Goal: Transaction & Acquisition: Purchase product/service

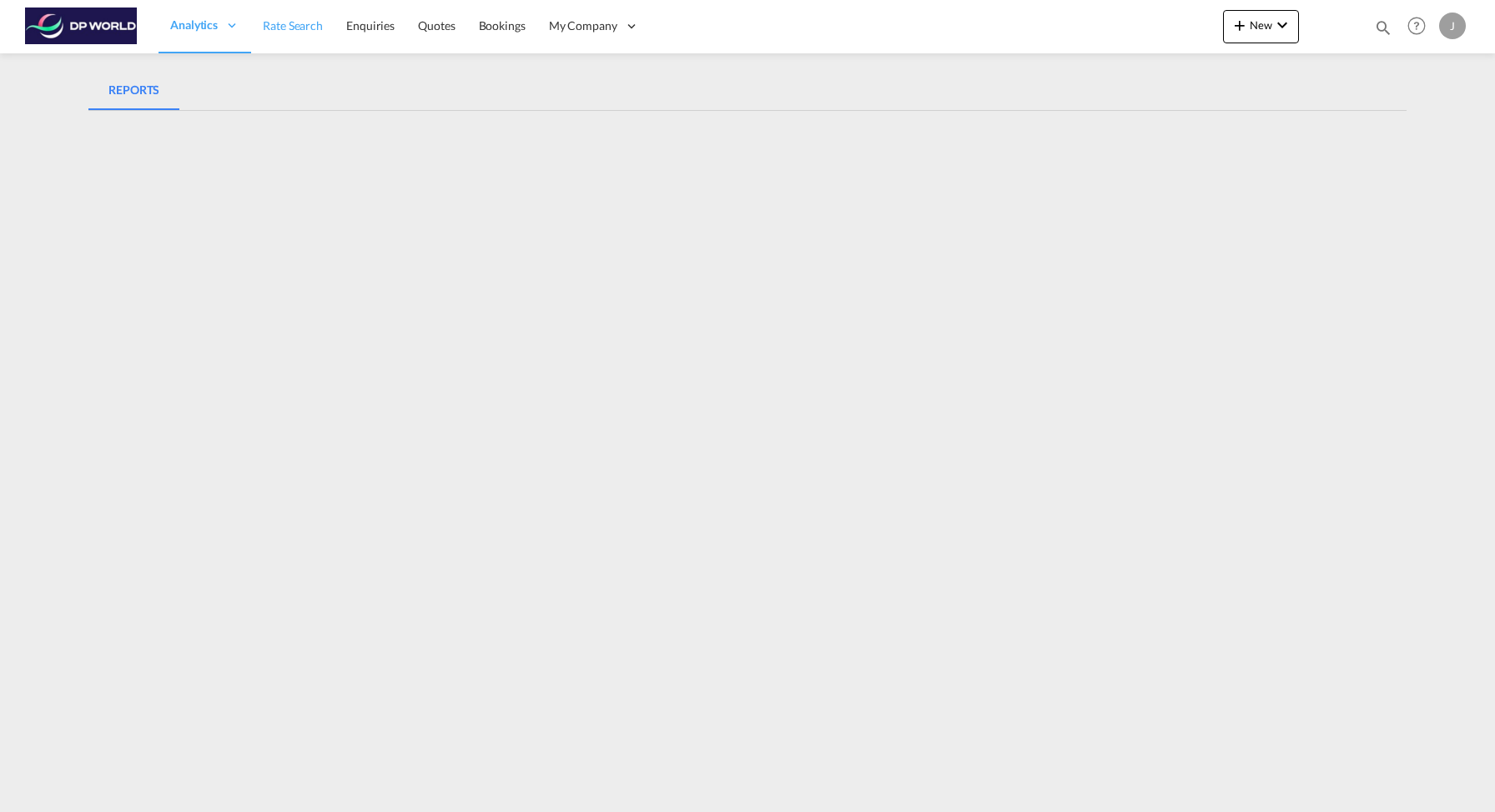
click at [298, 25] on span "Rate Search" at bounding box center [292, 26] width 60 height 14
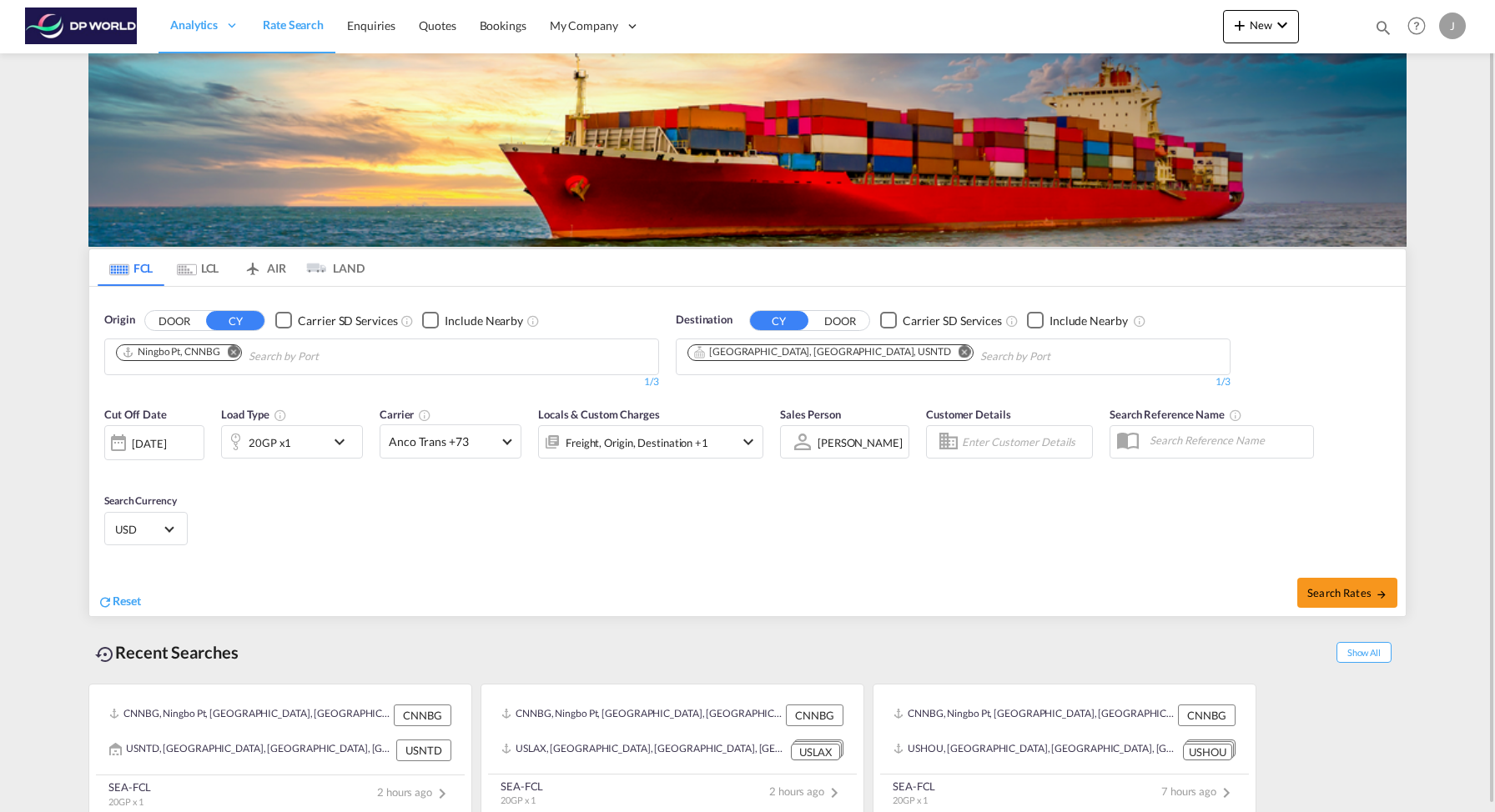
click at [188, 323] on button "DOOR" at bounding box center [174, 320] width 59 height 20
click at [811, 313] on button "DOOR" at bounding box center [840, 320] width 59 height 20
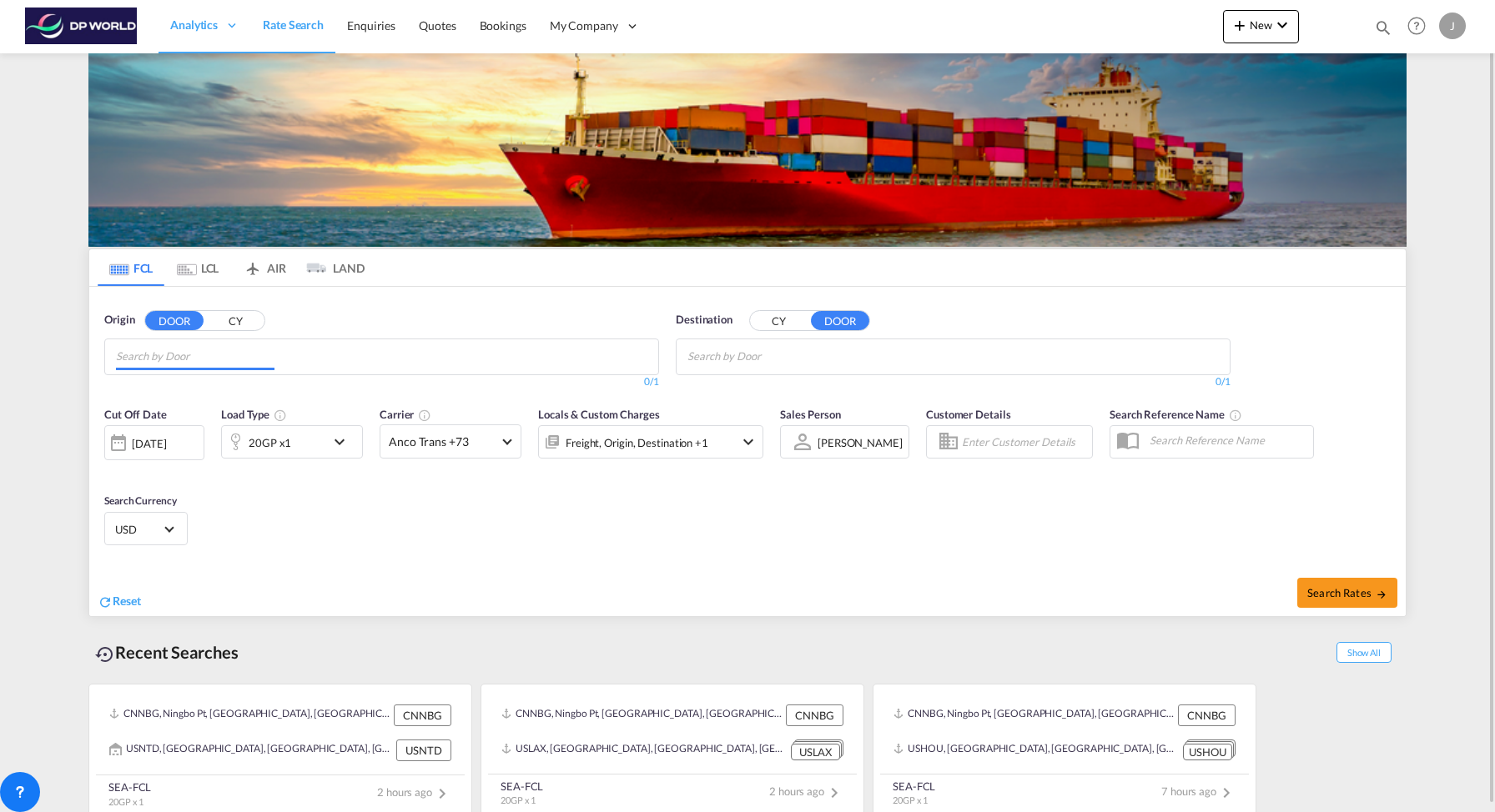
click at [263, 355] on input "Chips input." at bounding box center [195, 356] width 159 height 26
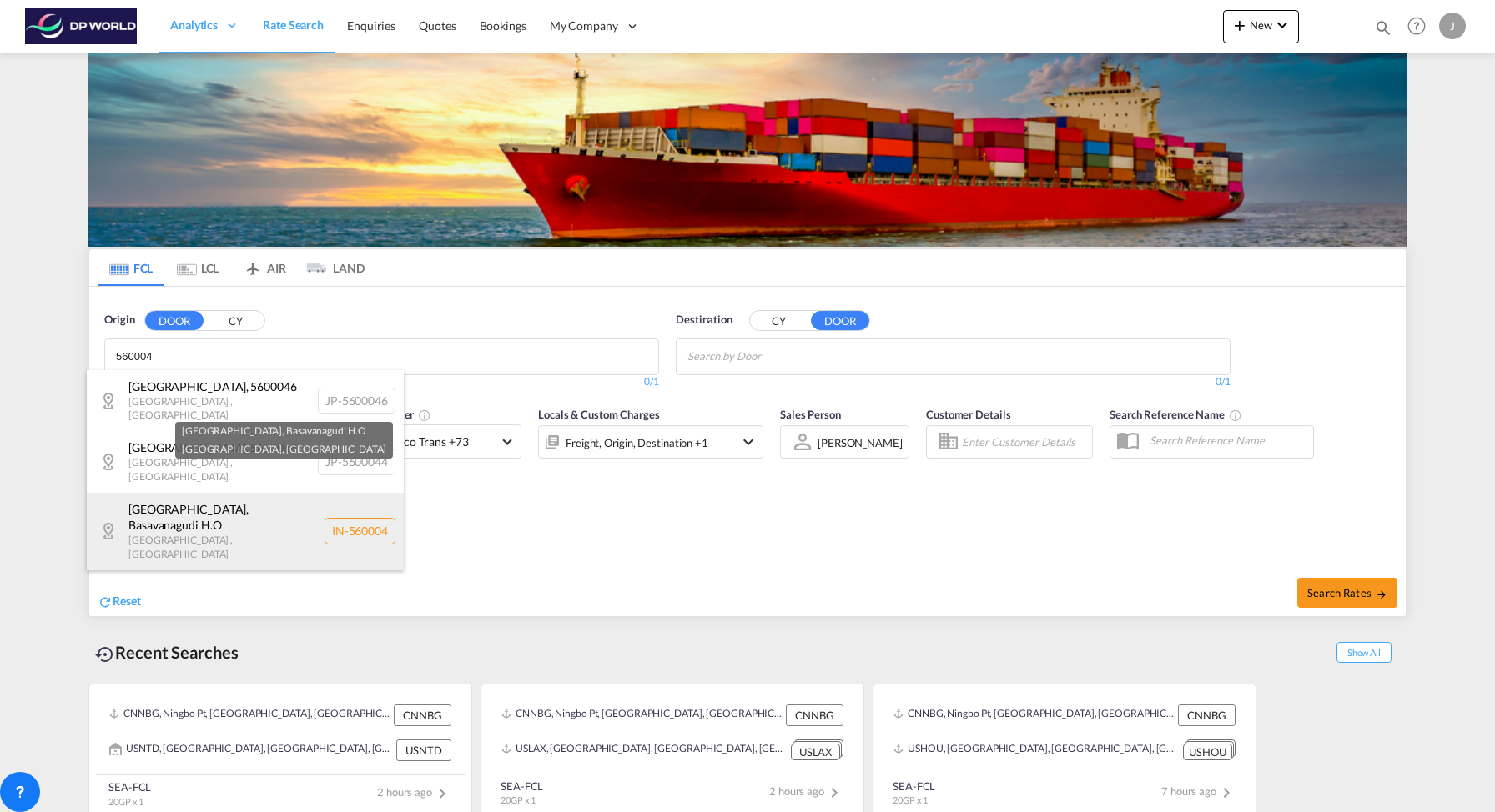
type input "560004"
click at [344, 494] on div "[GEOGRAPHIC_DATA] , Basavanagudi H.O [GEOGRAPHIC_DATA] , [GEOGRAPHIC_DATA] IN-5…" at bounding box center [245, 531] width 317 height 78
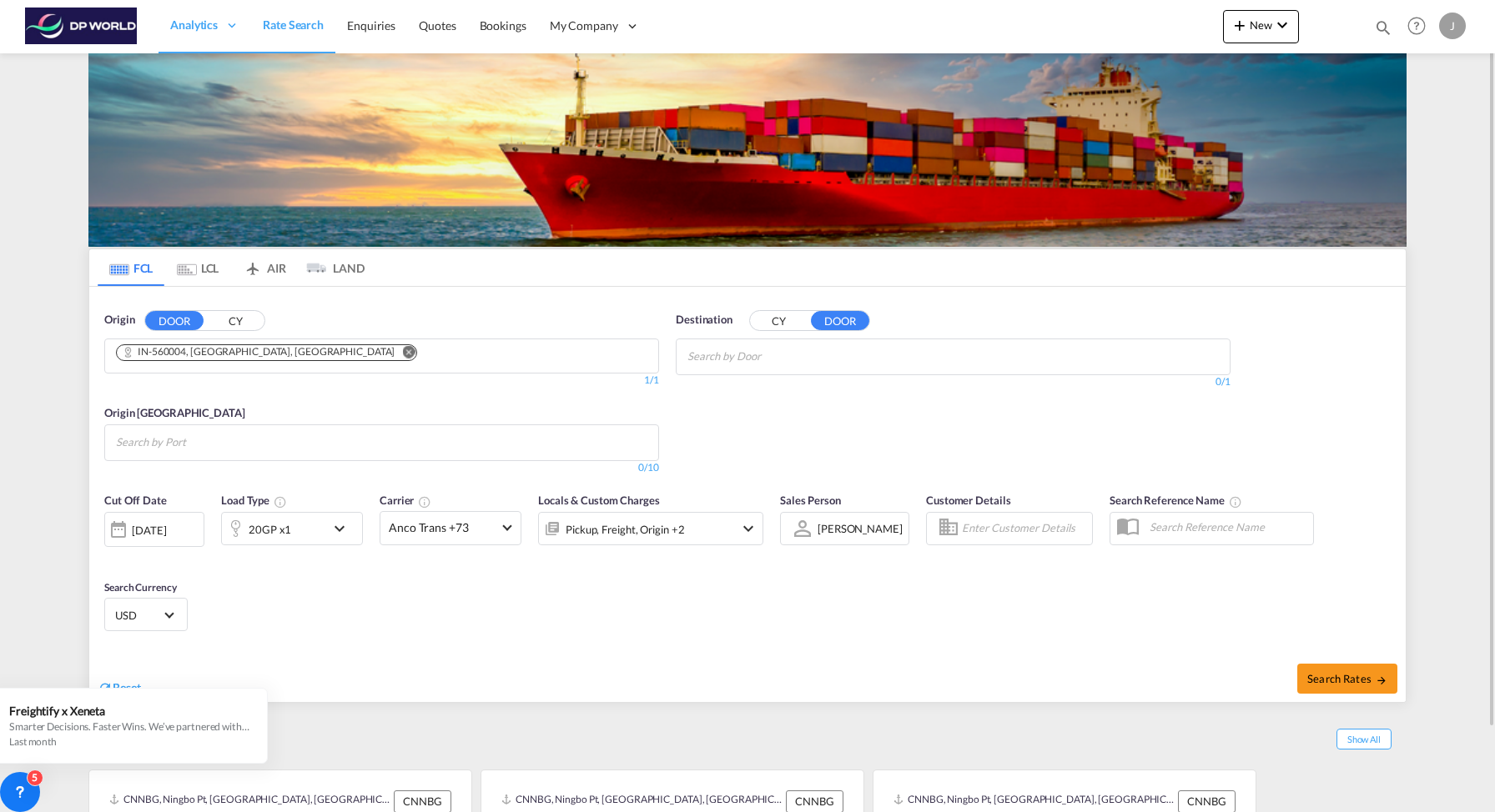
click at [760, 356] on input "Search by Door" at bounding box center [766, 356] width 159 height 26
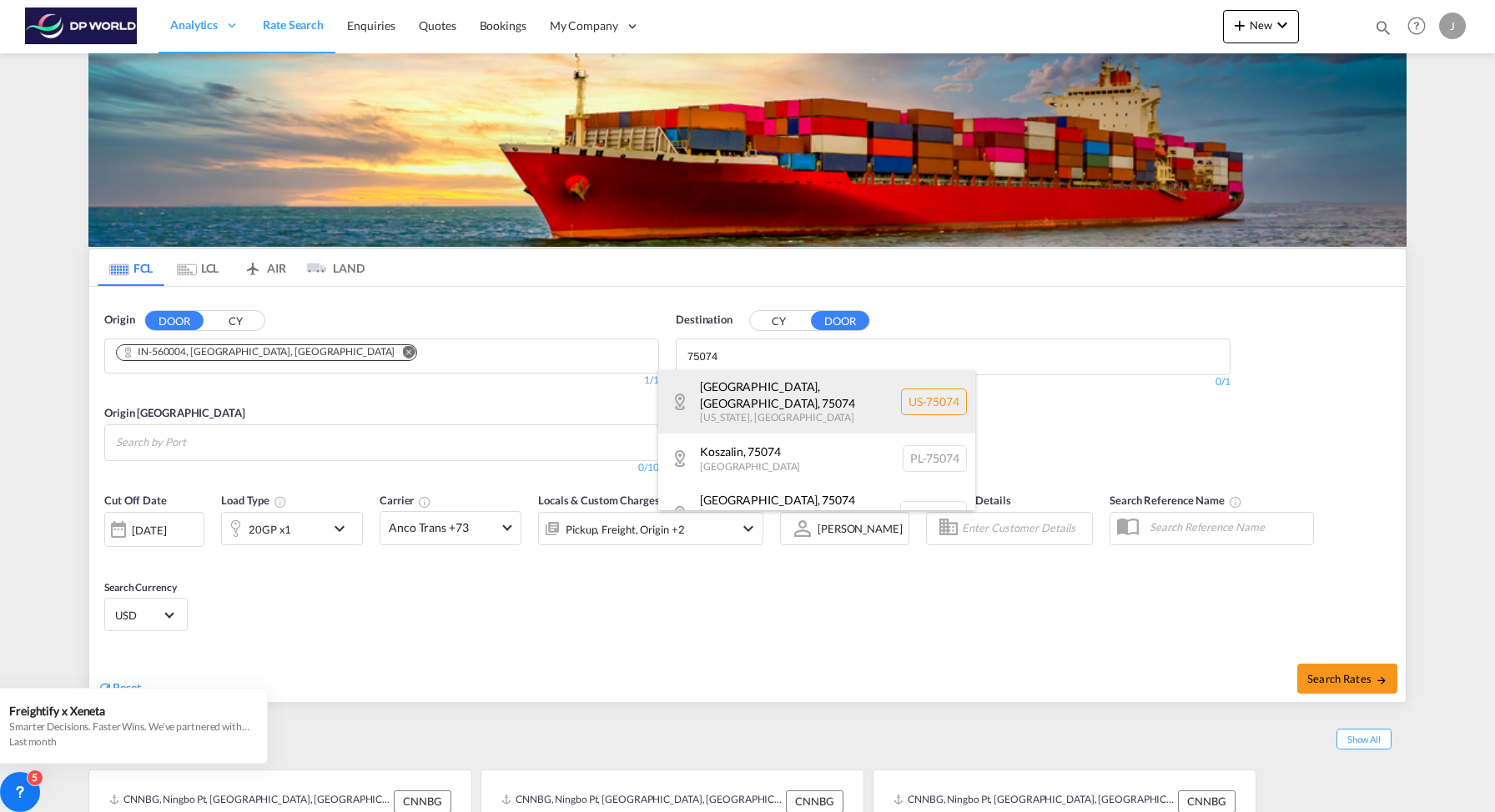
type input "75074"
click at [925, 400] on div "[GEOGRAPHIC_DATA][US_STATE] , [GEOGRAPHIC_DATA] [GEOGRAPHIC_DATA]-75074" at bounding box center [817, 402] width 317 height 63
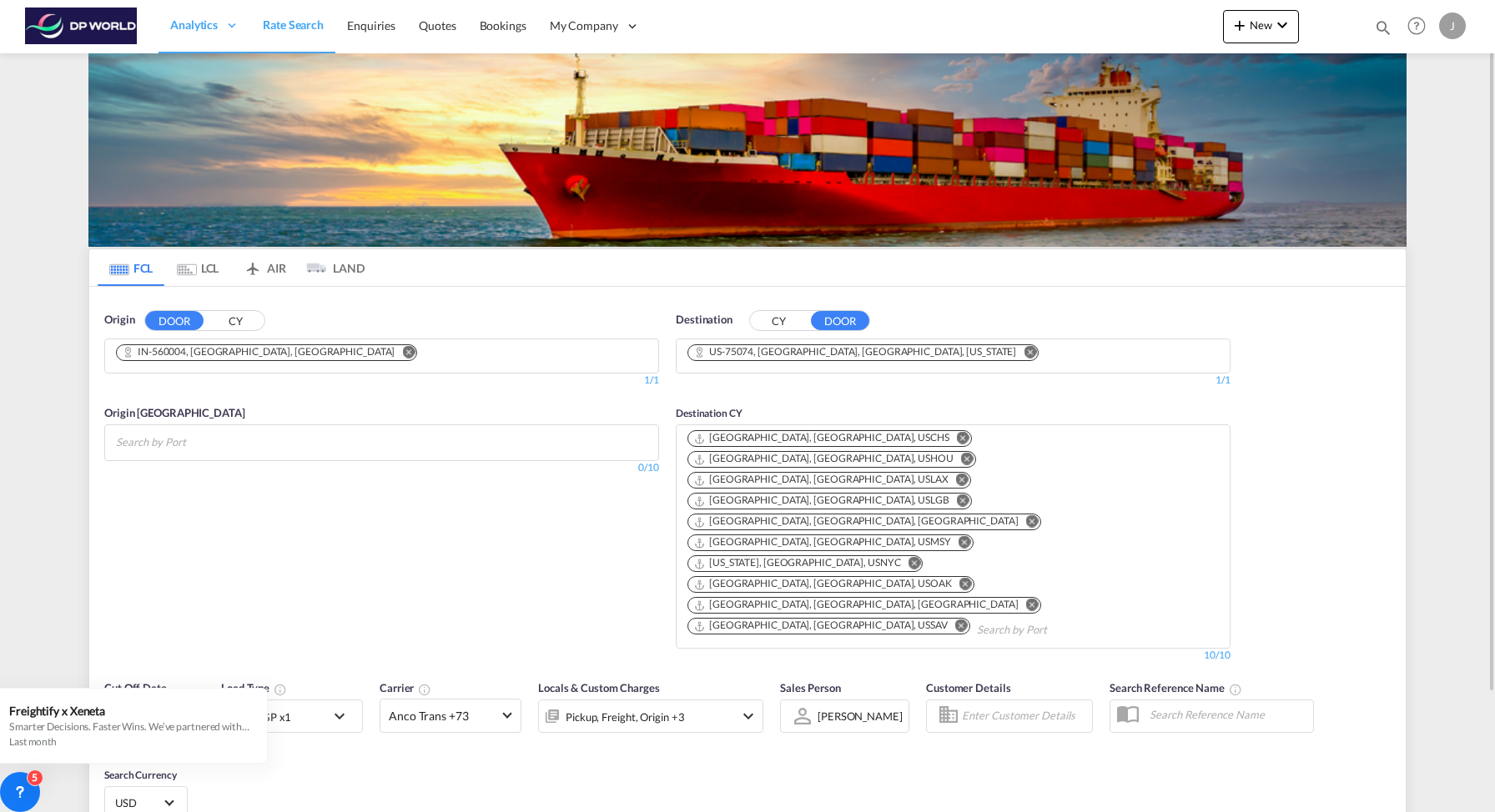
scroll to position [155, 0]
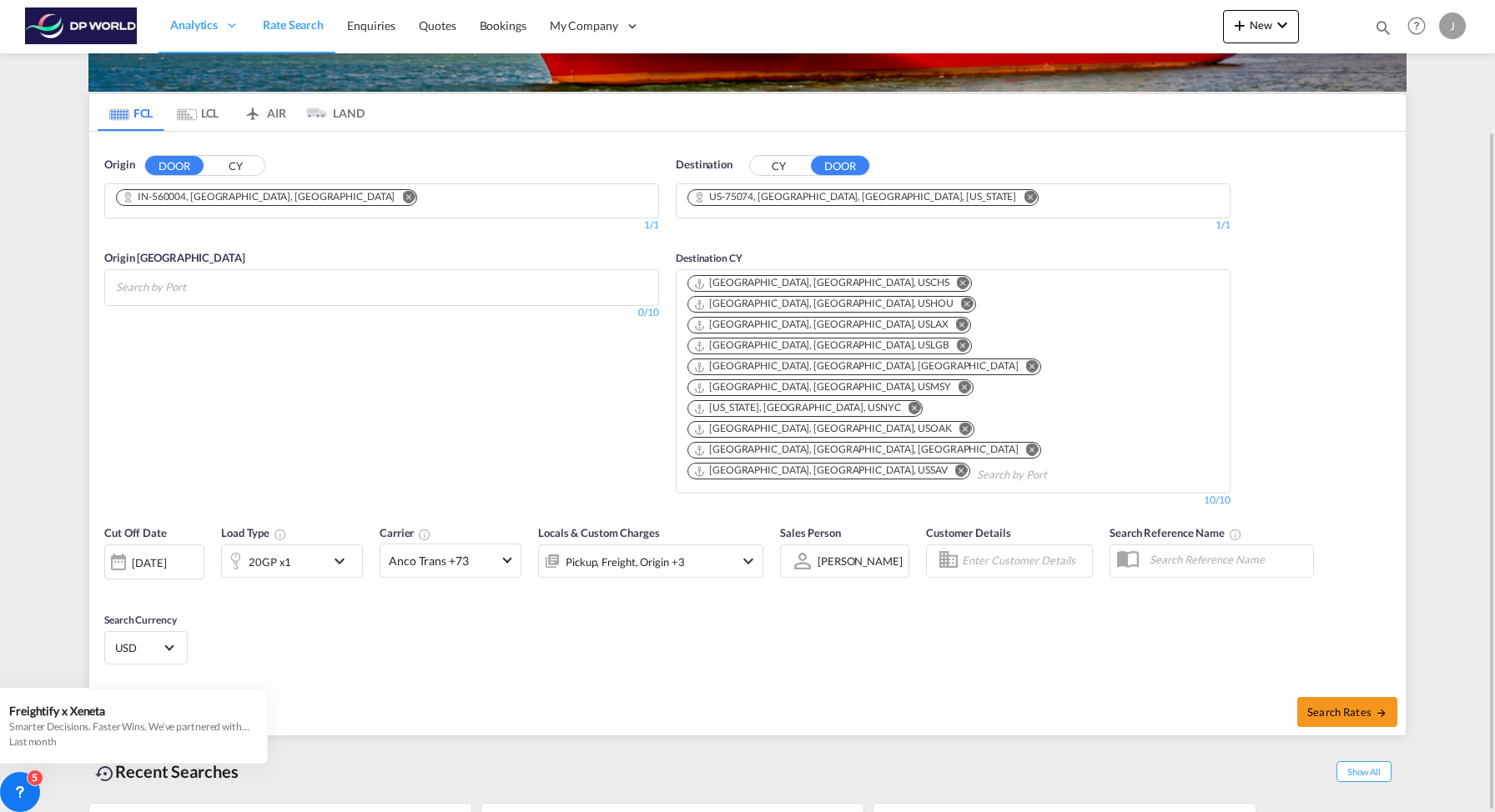
click at [1026, 360] on md-icon "Remove" at bounding box center [1032, 366] width 13 height 13
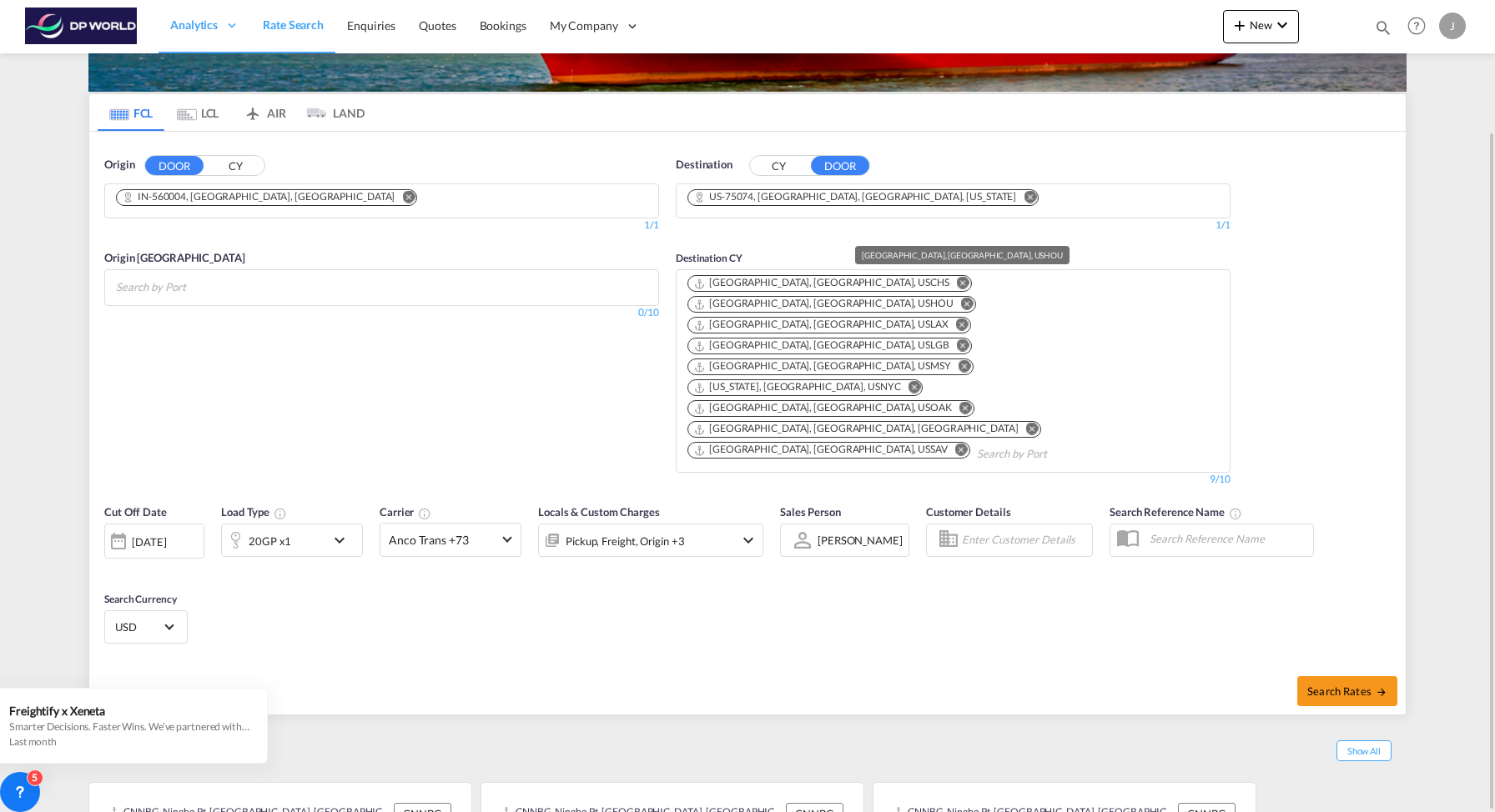
click at [911, 297] on div "[GEOGRAPHIC_DATA], [GEOGRAPHIC_DATA], USHOU" at bounding box center [823, 303] width 260 height 14
click at [956, 280] on md-icon "Remove" at bounding box center [962, 283] width 13 height 13
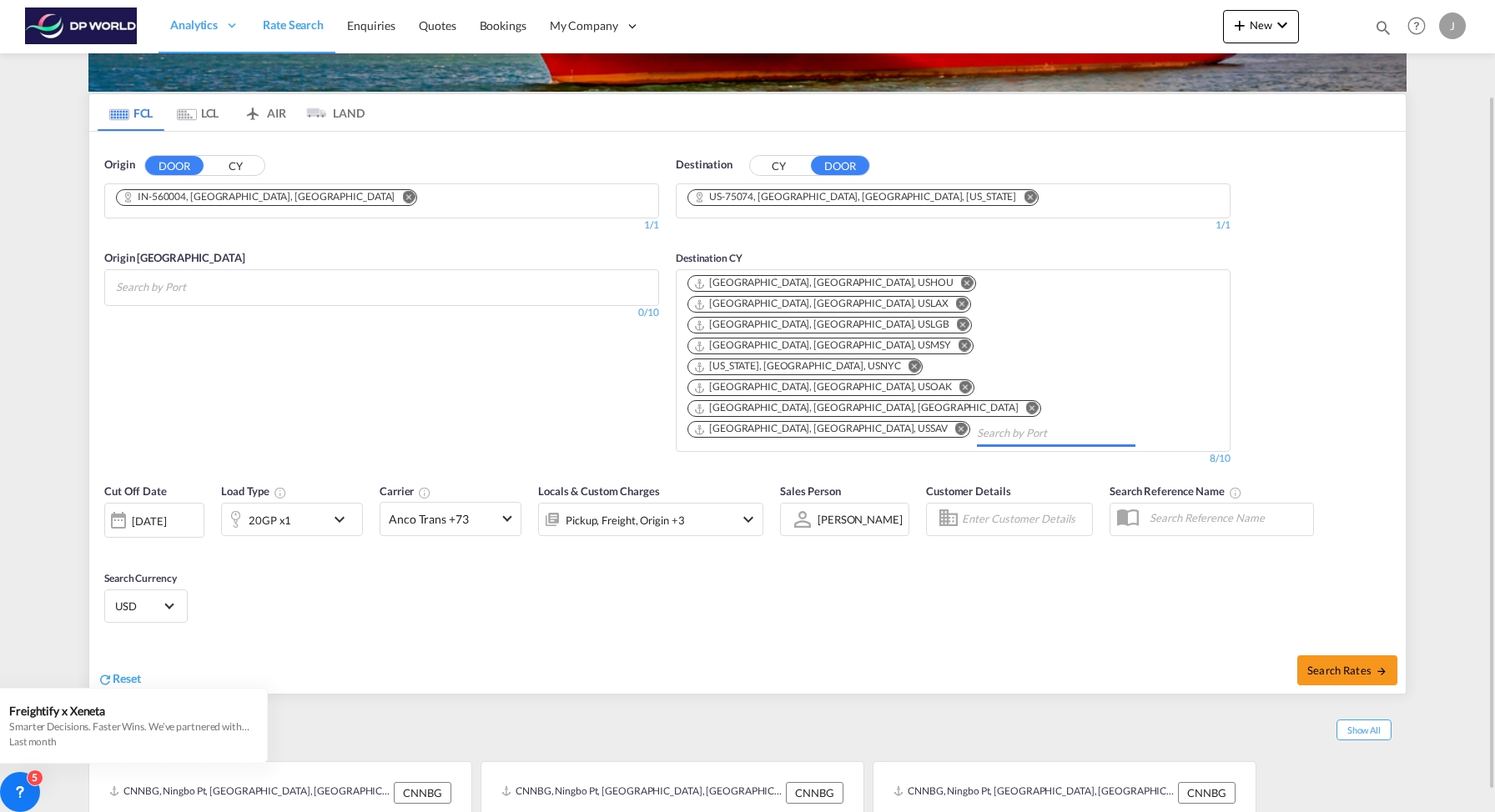
scroll to position [135, 0]
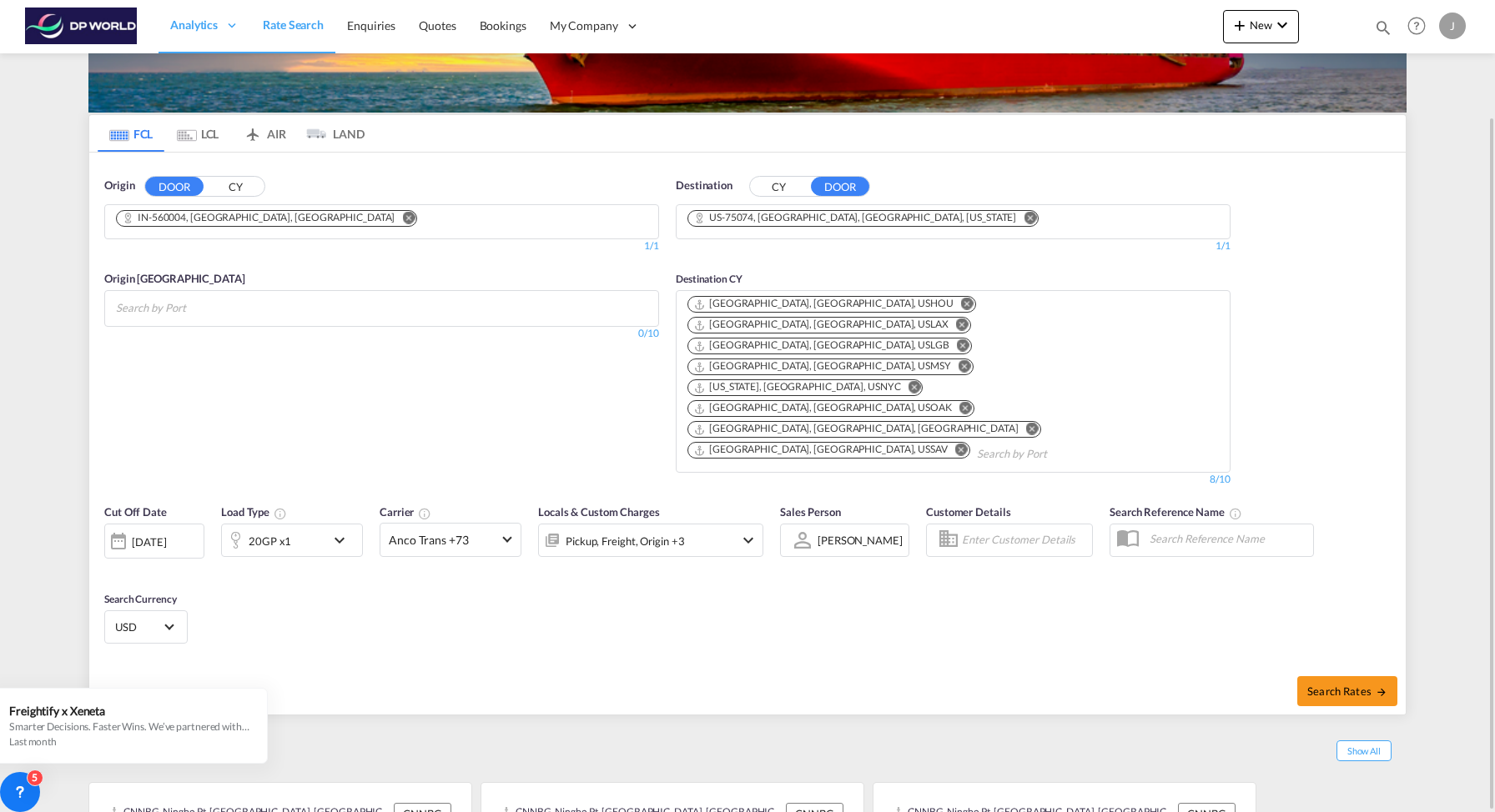
click at [968, 319] on md-icon "Remove" at bounding box center [961, 325] width 13 height 13
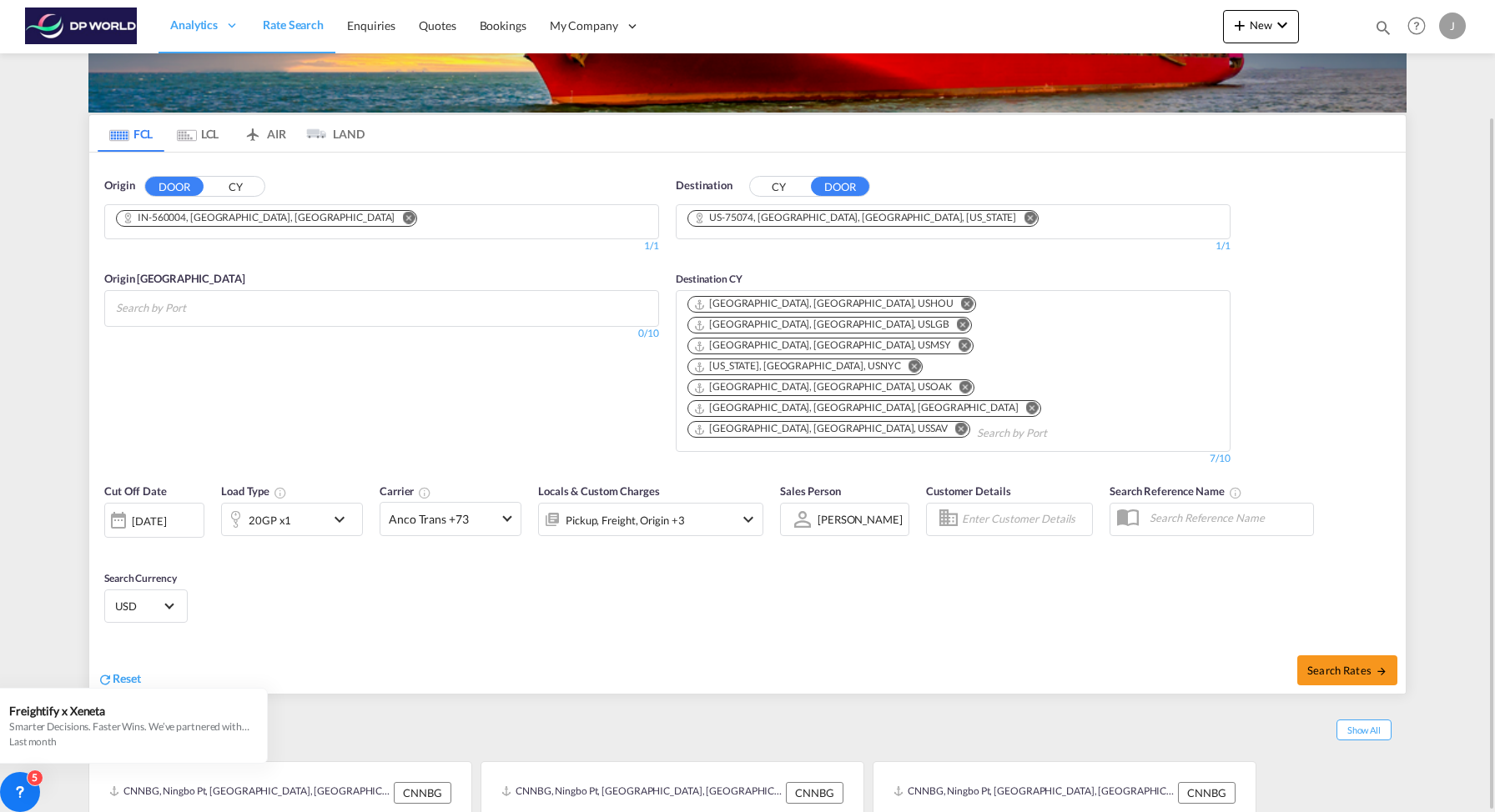
click at [971, 339] on md-icon "Remove" at bounding box center [964, 345] width 13 height 13
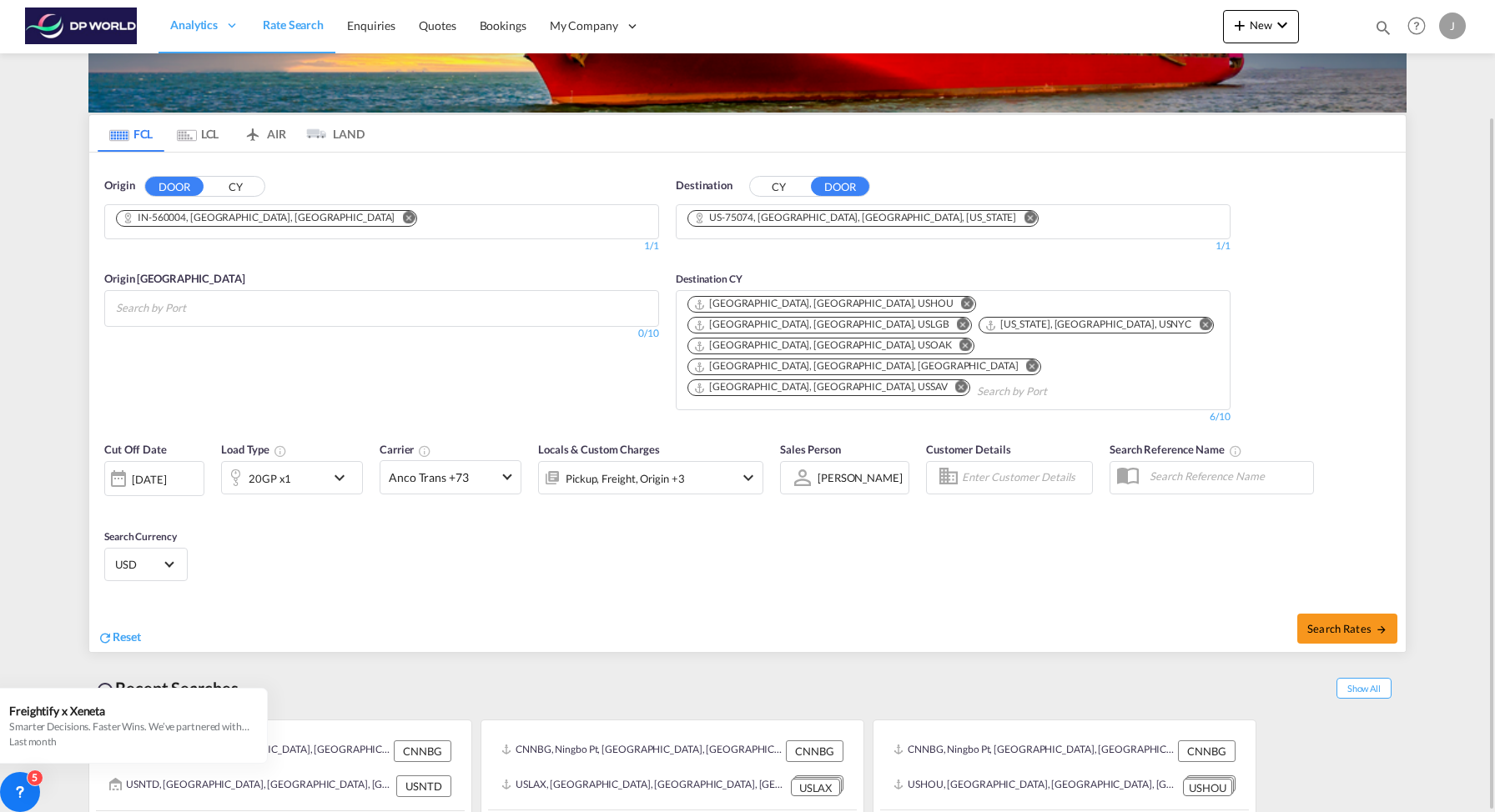
click at [967, 381] on md-icon "Remove" at bounding box center [961, 387] width 13 height 13
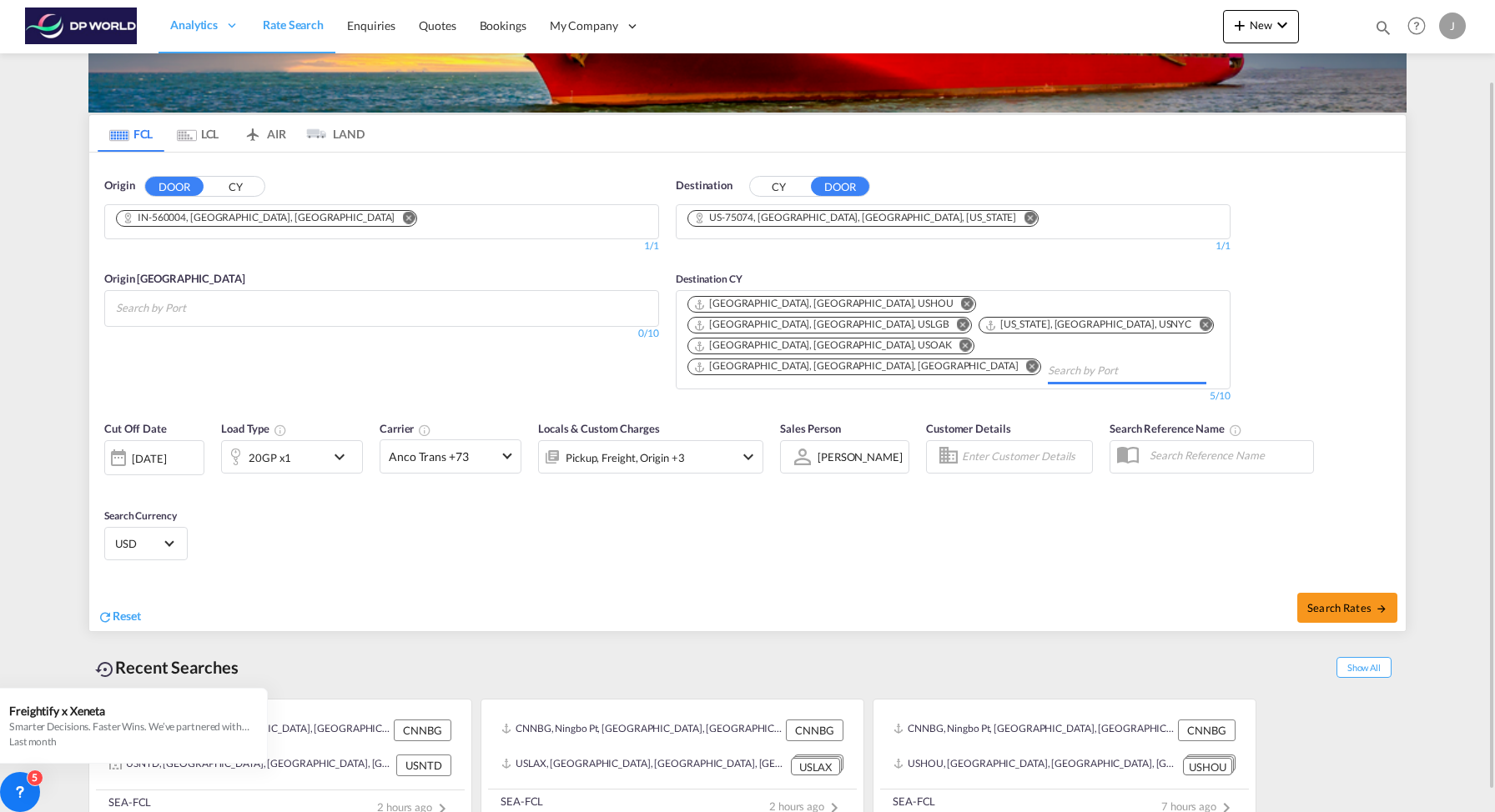
scroll to position [113, 0]
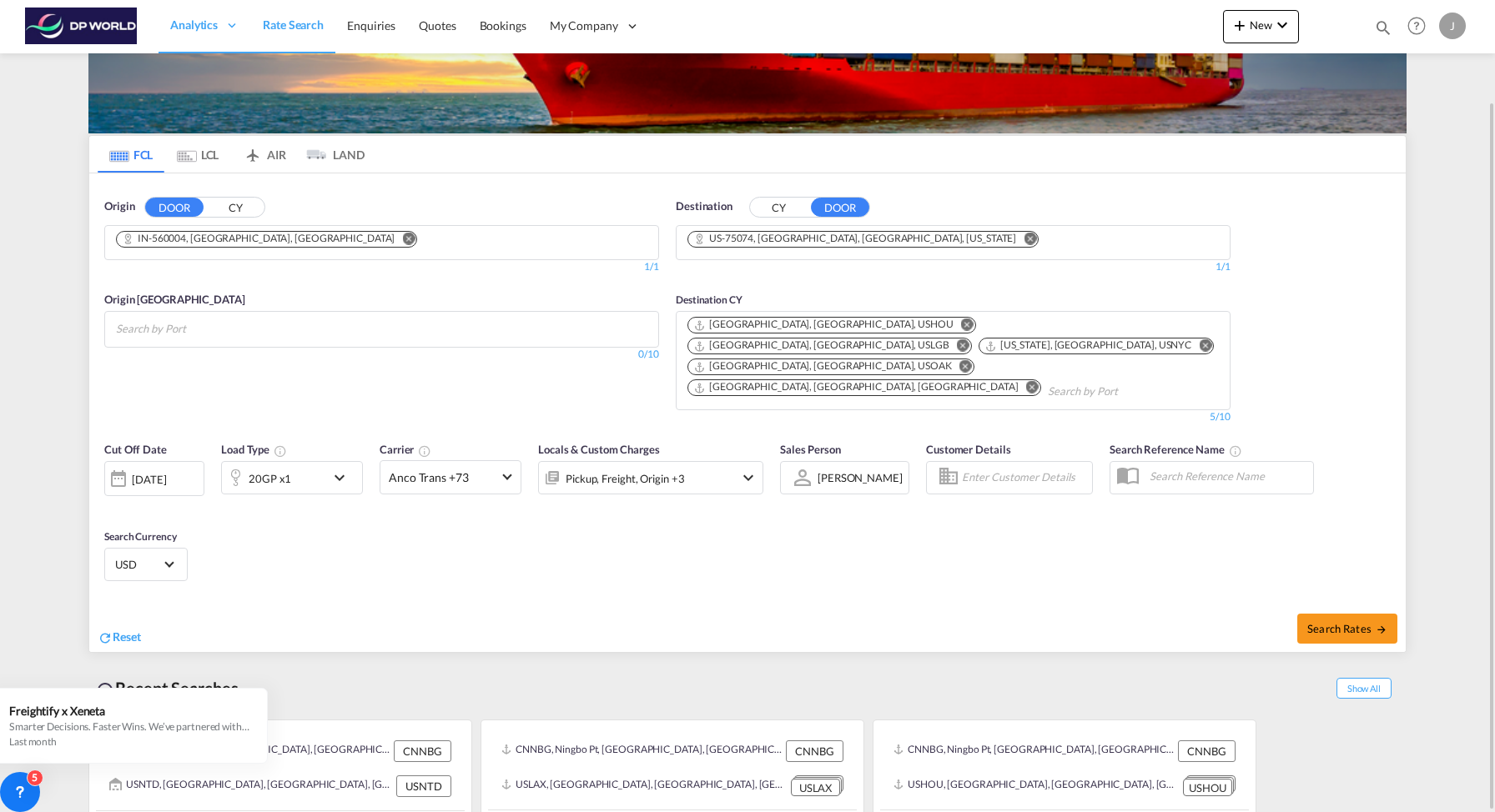
click at [1026, 381] on md-icon "Remove" at bounding box center [1032, 387] width 13 height 13
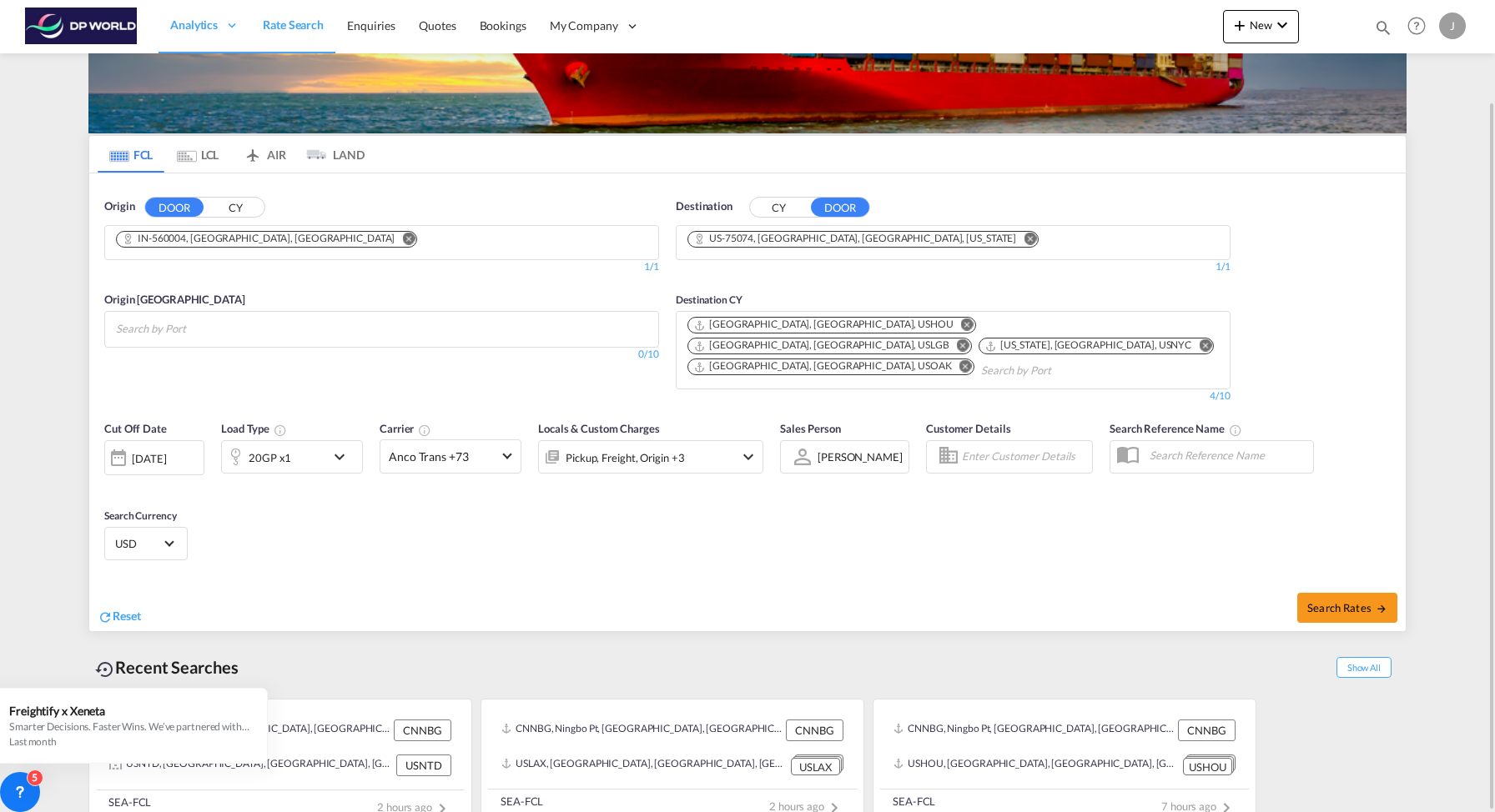
click at [959, 360] on md-icon "Remove" at bounding box center [965, 366] width 13 height 13
click at [166, 451] on div "[DATE]" at bounding box center [149, 458] width 34 height 15
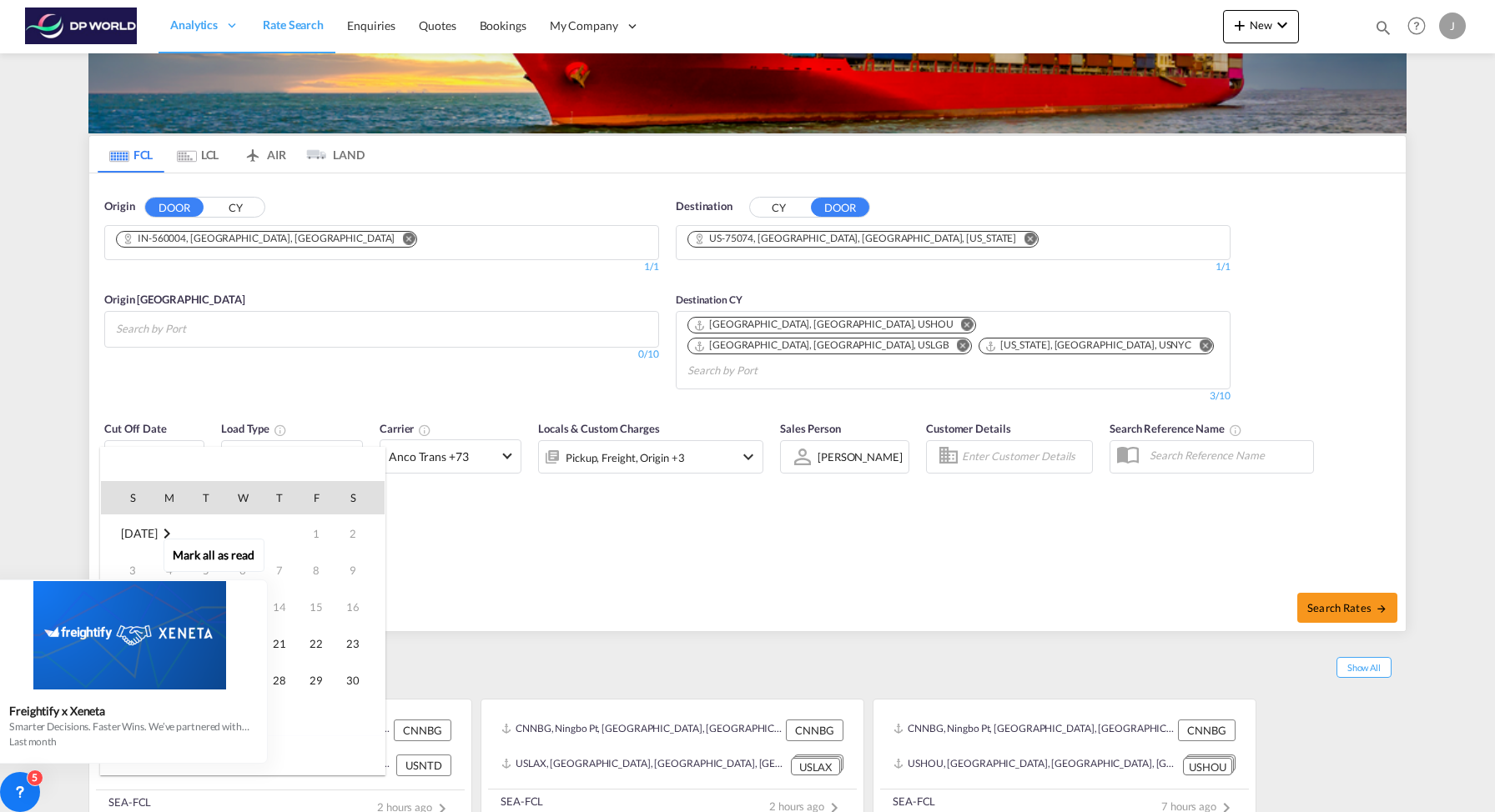
click at [281, 680] on div "Mark all as read Freightify x Xeneta Smarter Decisions. Faster Wins. We’ve part…" at bounding box center [133, 648] width 302 height 231
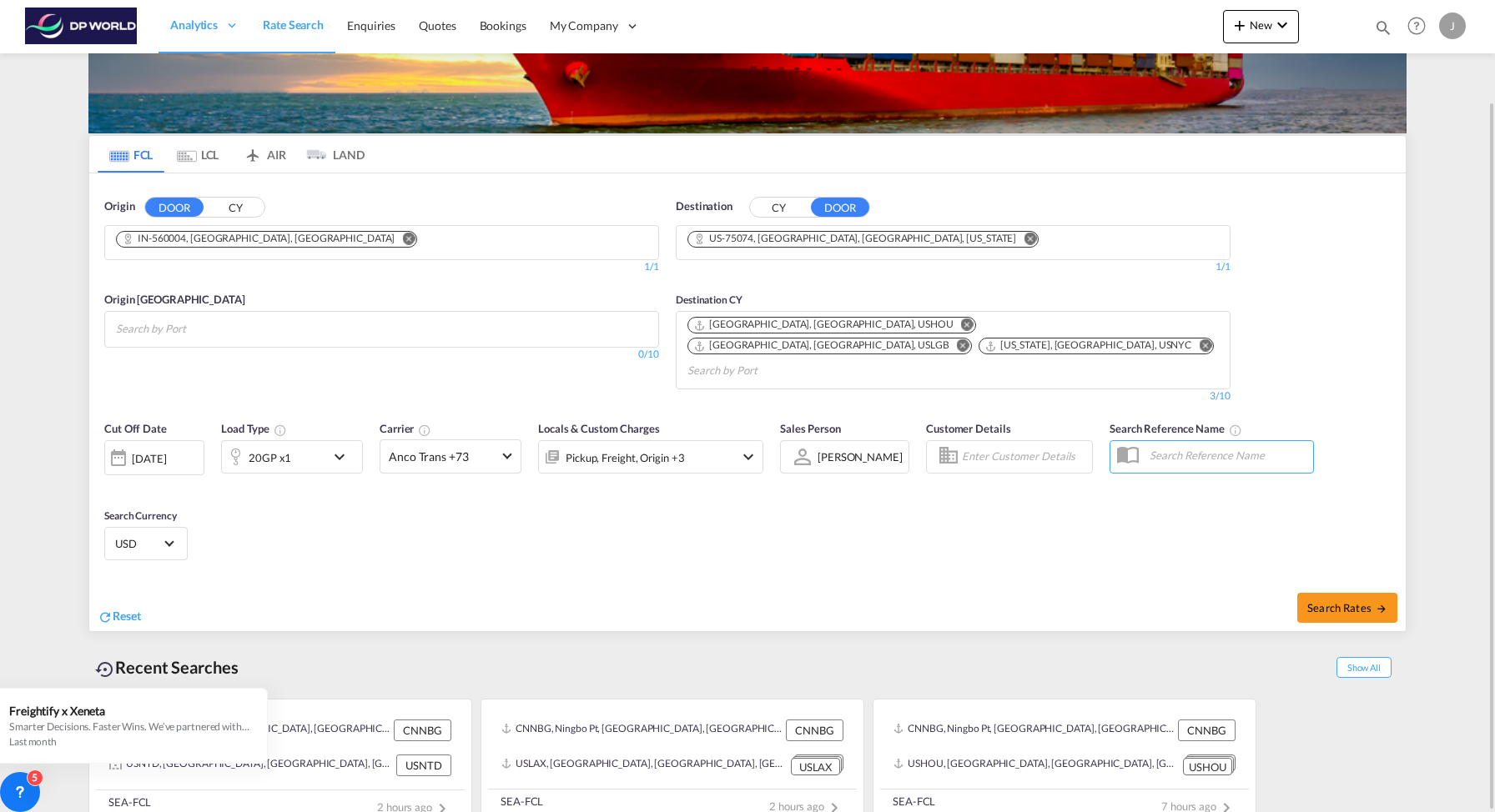
click at [166, 451] on div "[DATE]" at bounding box center [149, 458] width 34 height 15
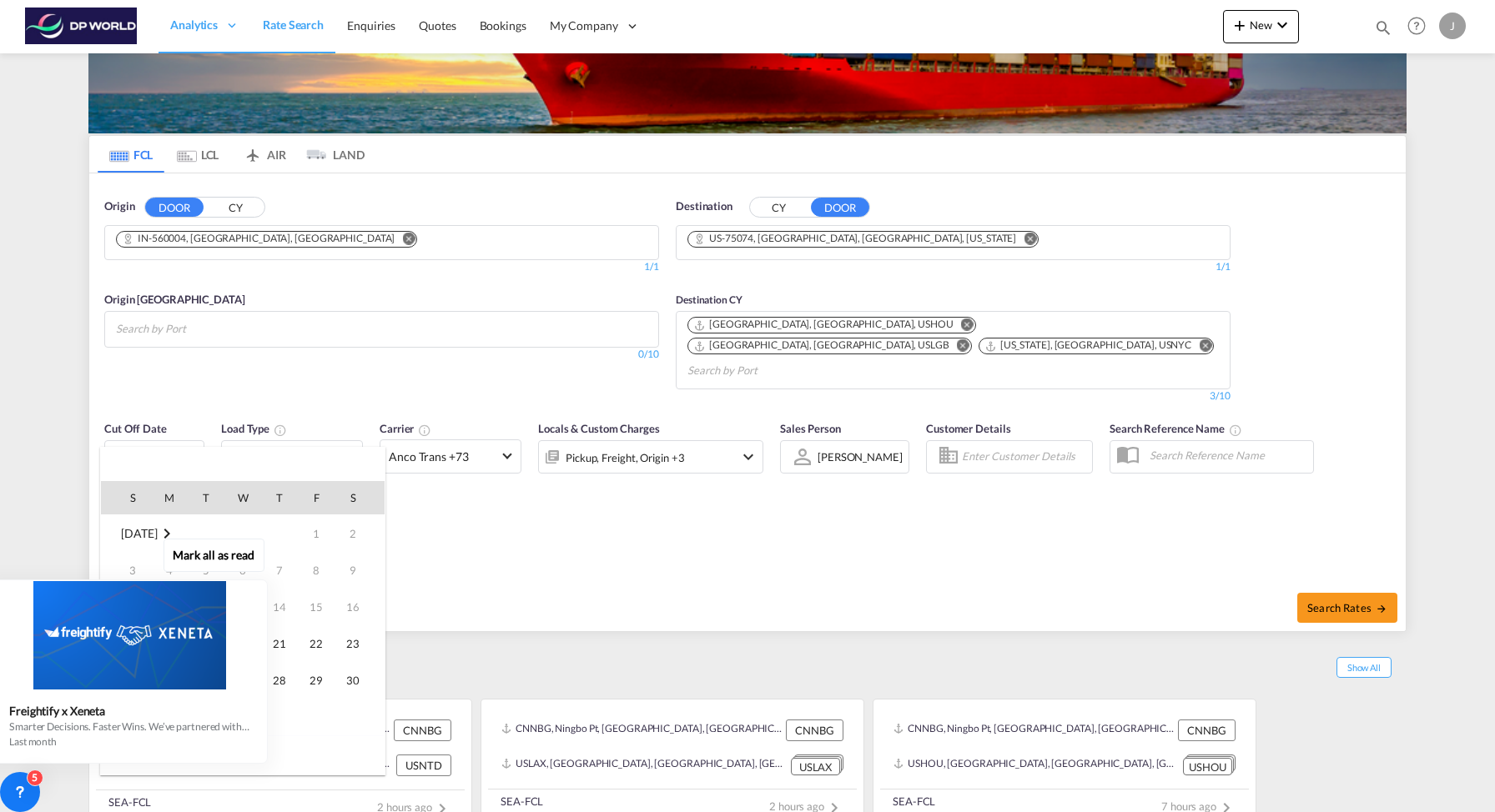
click at [277, 679] on div "Mark all as read Freightify x Xeneta Smarter Decisions. Faster Wins. We’ve part…" at bounding box center [133, 648] width 302 height 231
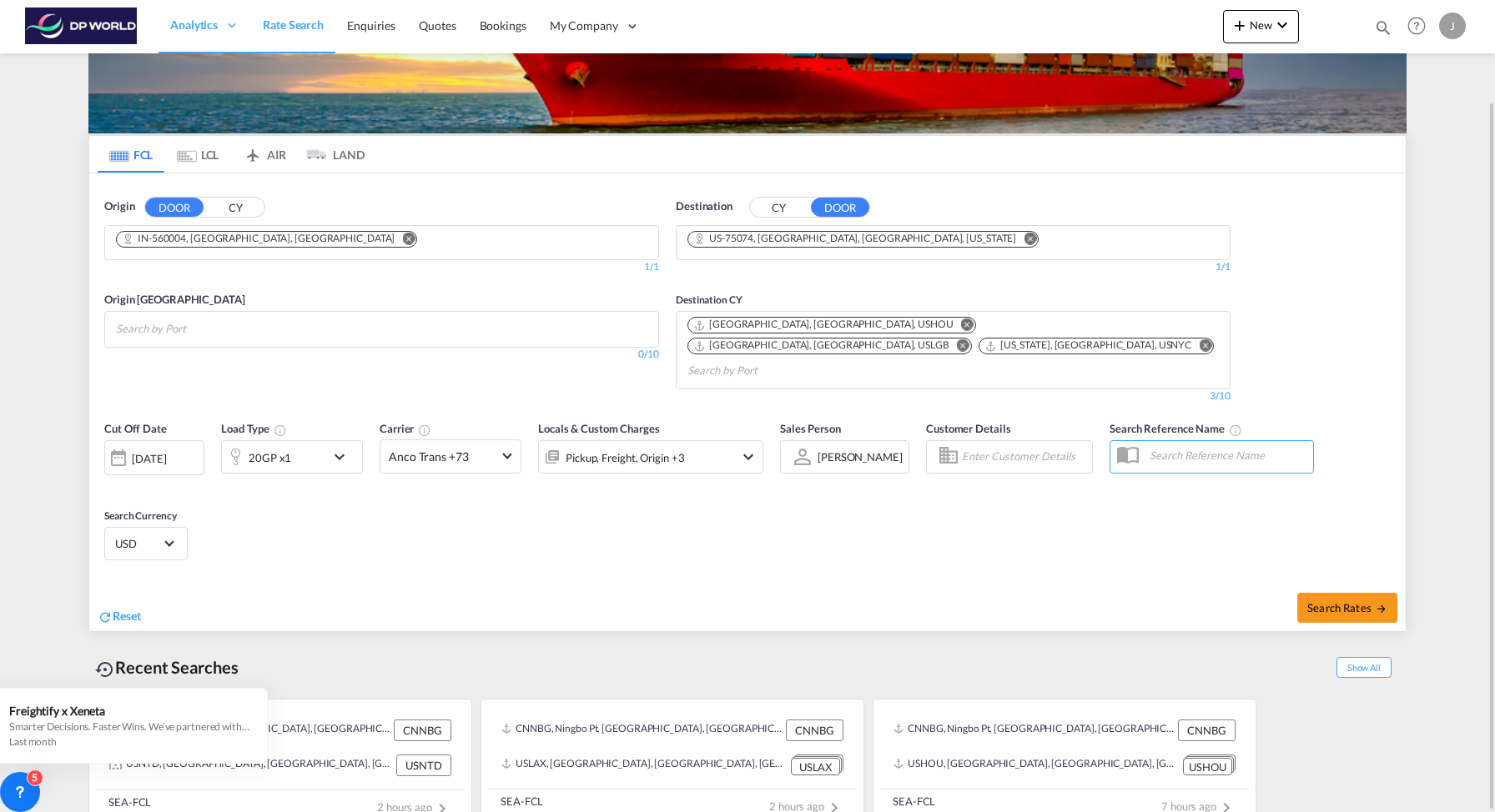
click at [164, 437] on md-input-container "[DATE] [DATE]" at bounding box center [153, 453] width 100 height 33
click at [153, 451] on div "[DATE]" at bounding box center [149, 458] width 34 height 15
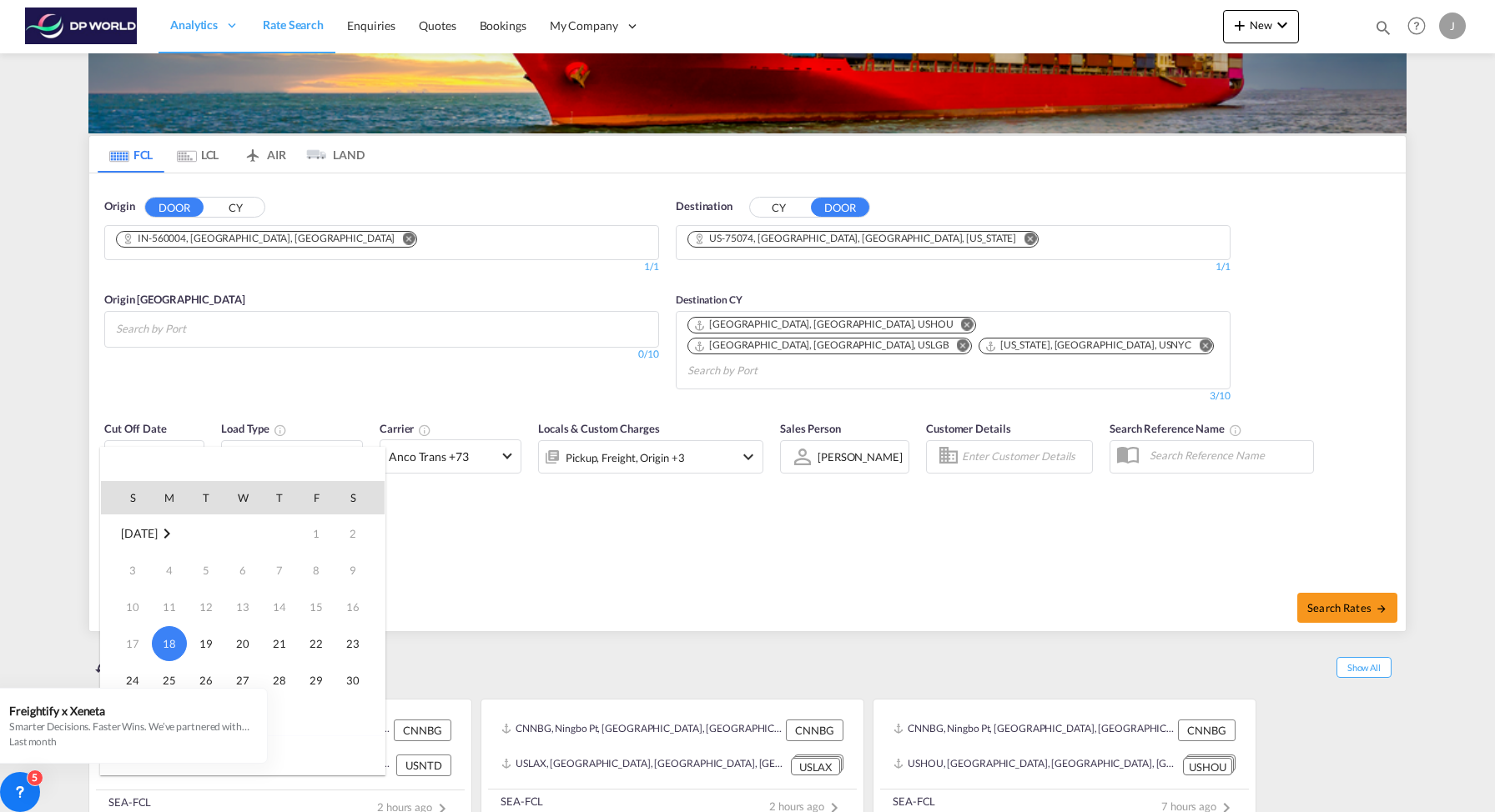
click at [176, 532] on md-icon "August 2025" at bounding box center [166, 533] width 20 height 20
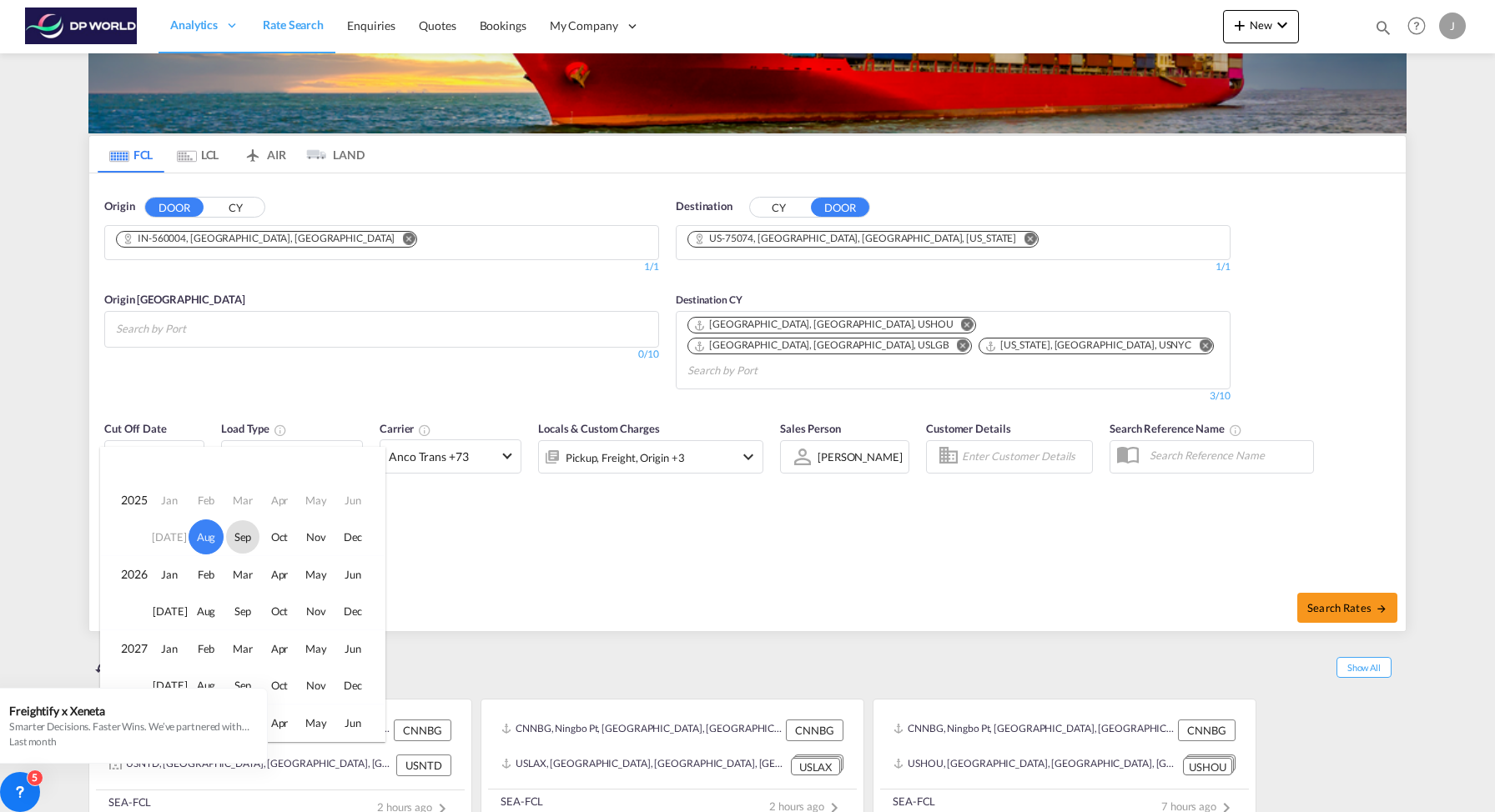
click at [240, 539] on span "Sep" at bounding box center [242, 537] width 33 height 33
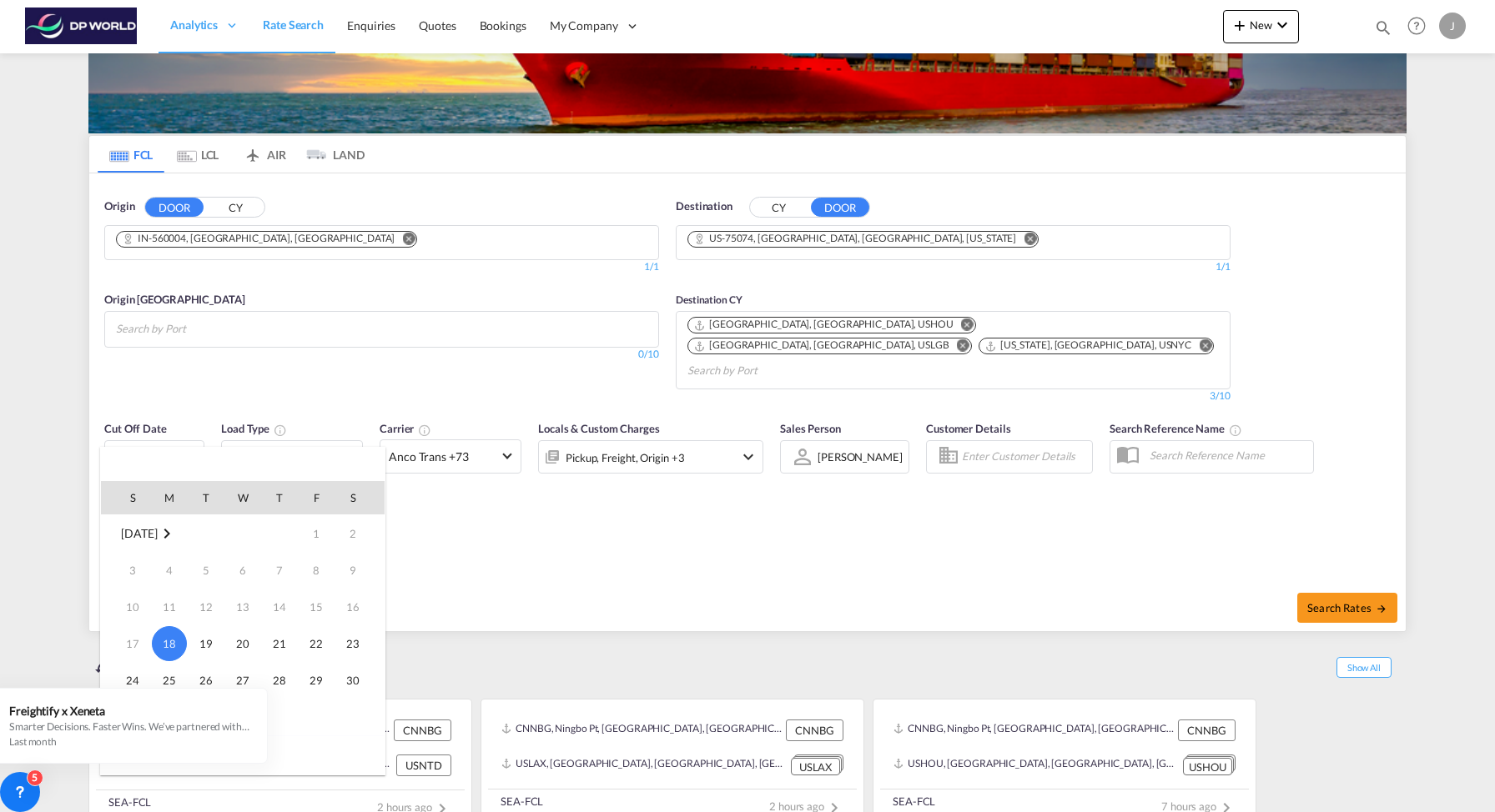
scroll to position [221, 0]
click at [243, 602] on span "10" at bounding box center [242, 607] width 33 height 33
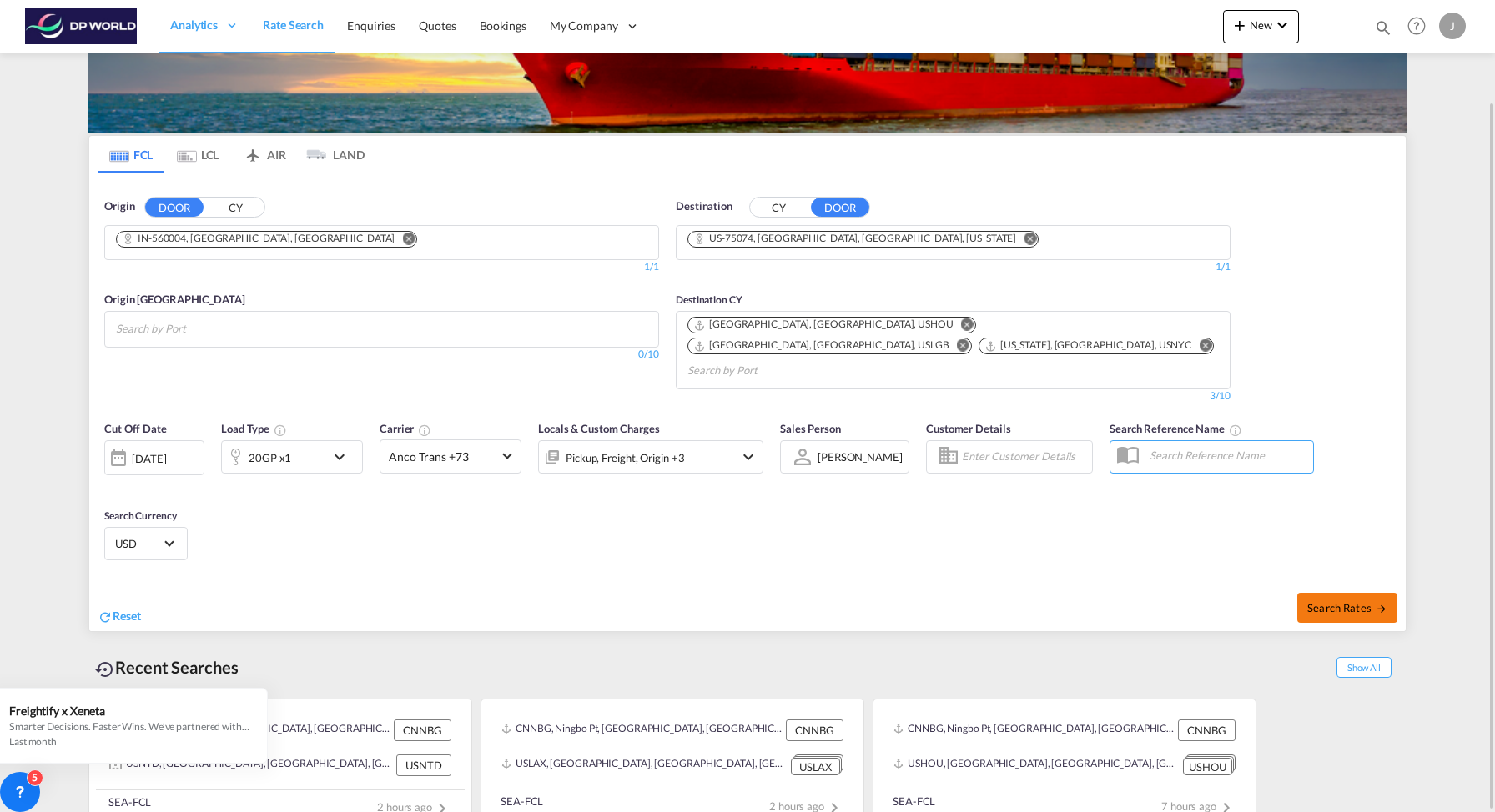
click at [1328, 602] on span "Search Rates" at bounding box center [1347, 608] width 80 height 14
type input "Basavanagudi H.O to 75074 / [DATE]"
click at [315, 333] on md-chips at bounding box center [381, 329] width 553 height 35
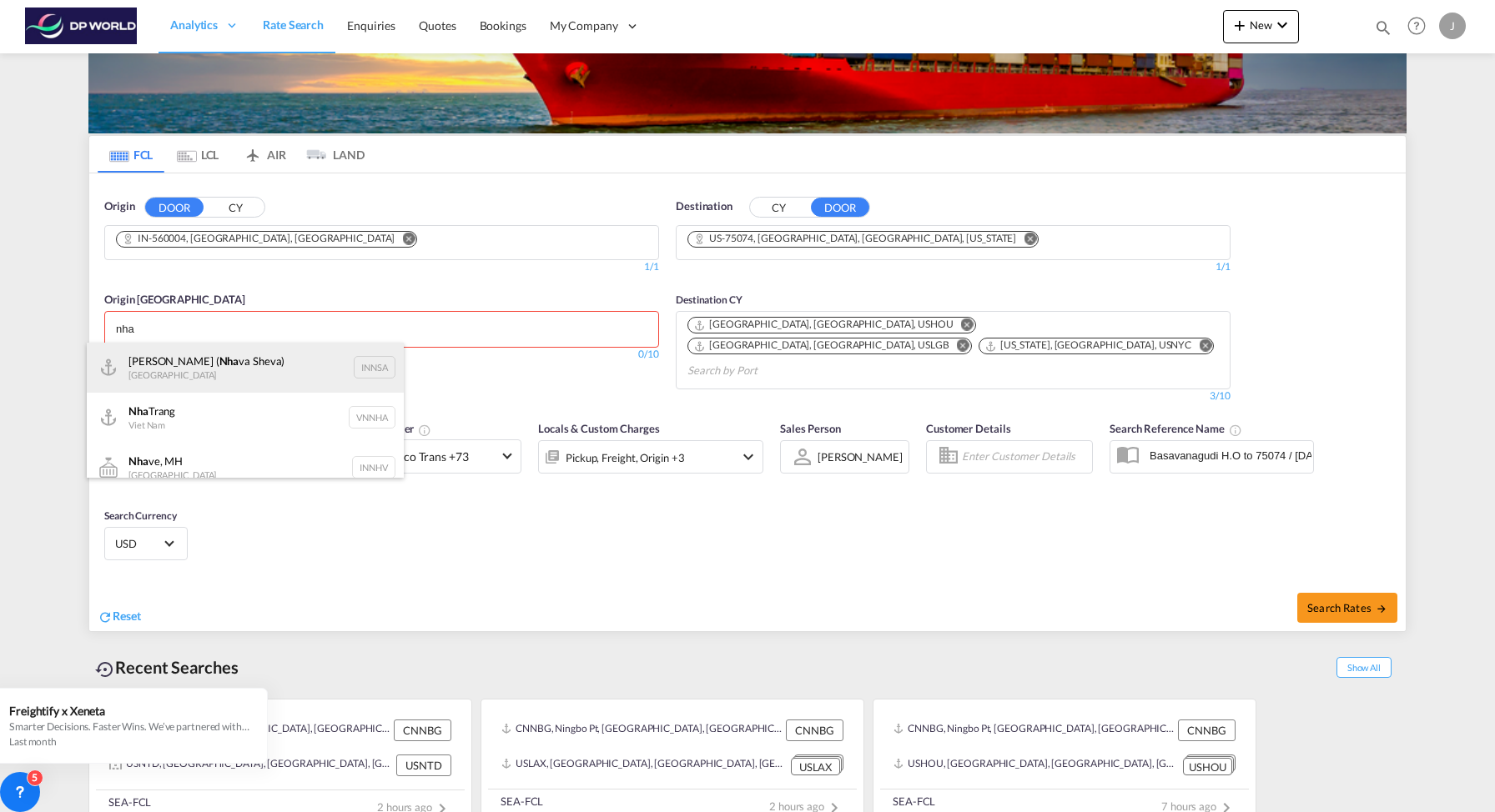
type input "nha"
click at [290, 362] on div "[PERSON_NAME] ( [GEOGRAPHIC_DATA]) [GEOGRAPHIC_DATA] [GEOGRAPHIC_DATA]" at bounding box center [245, 367] width 317 height 50
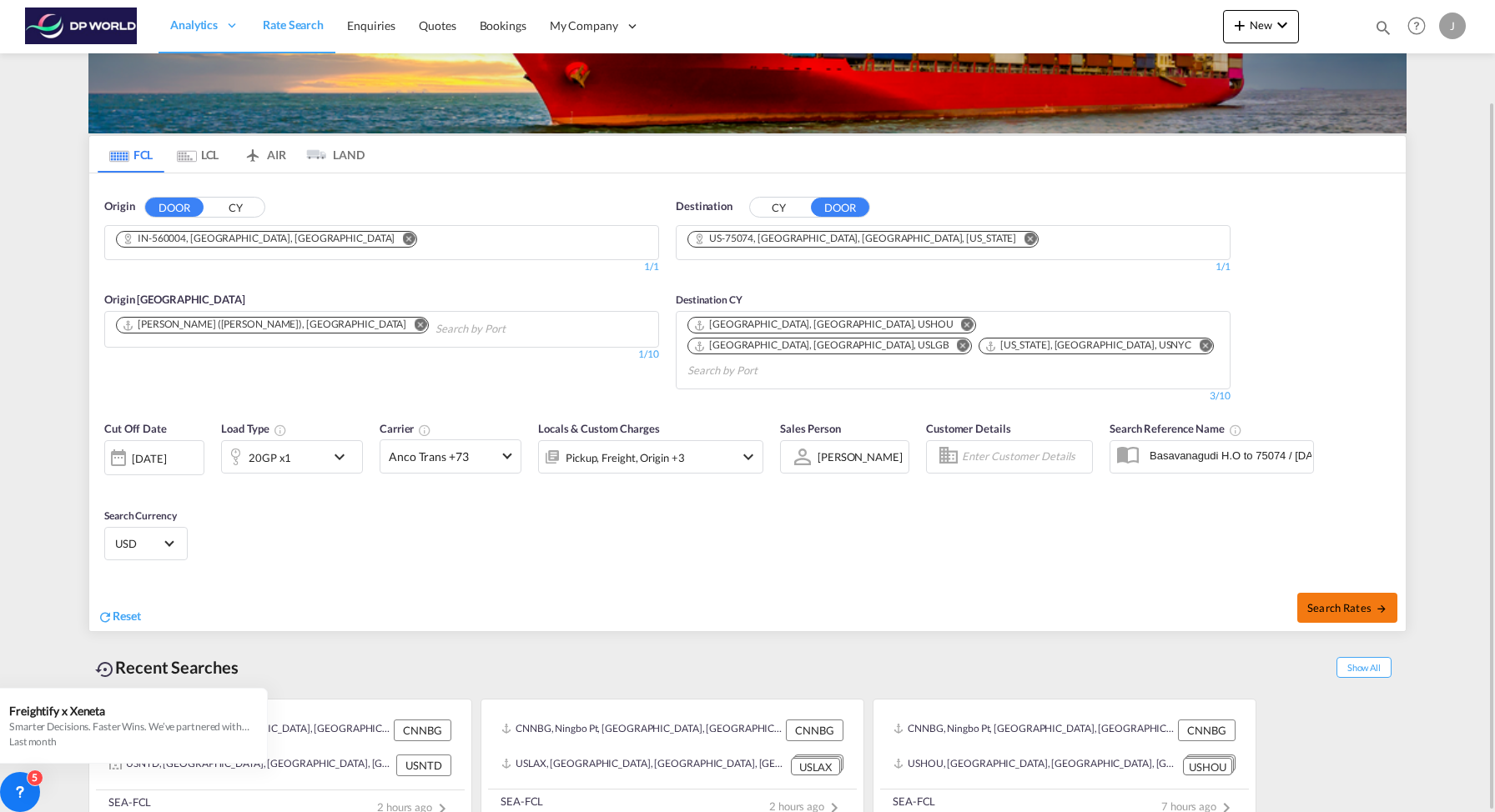
click at [1361, 602] on span "Search Rates" at bounding box center [1347, 608] width 80 height 14
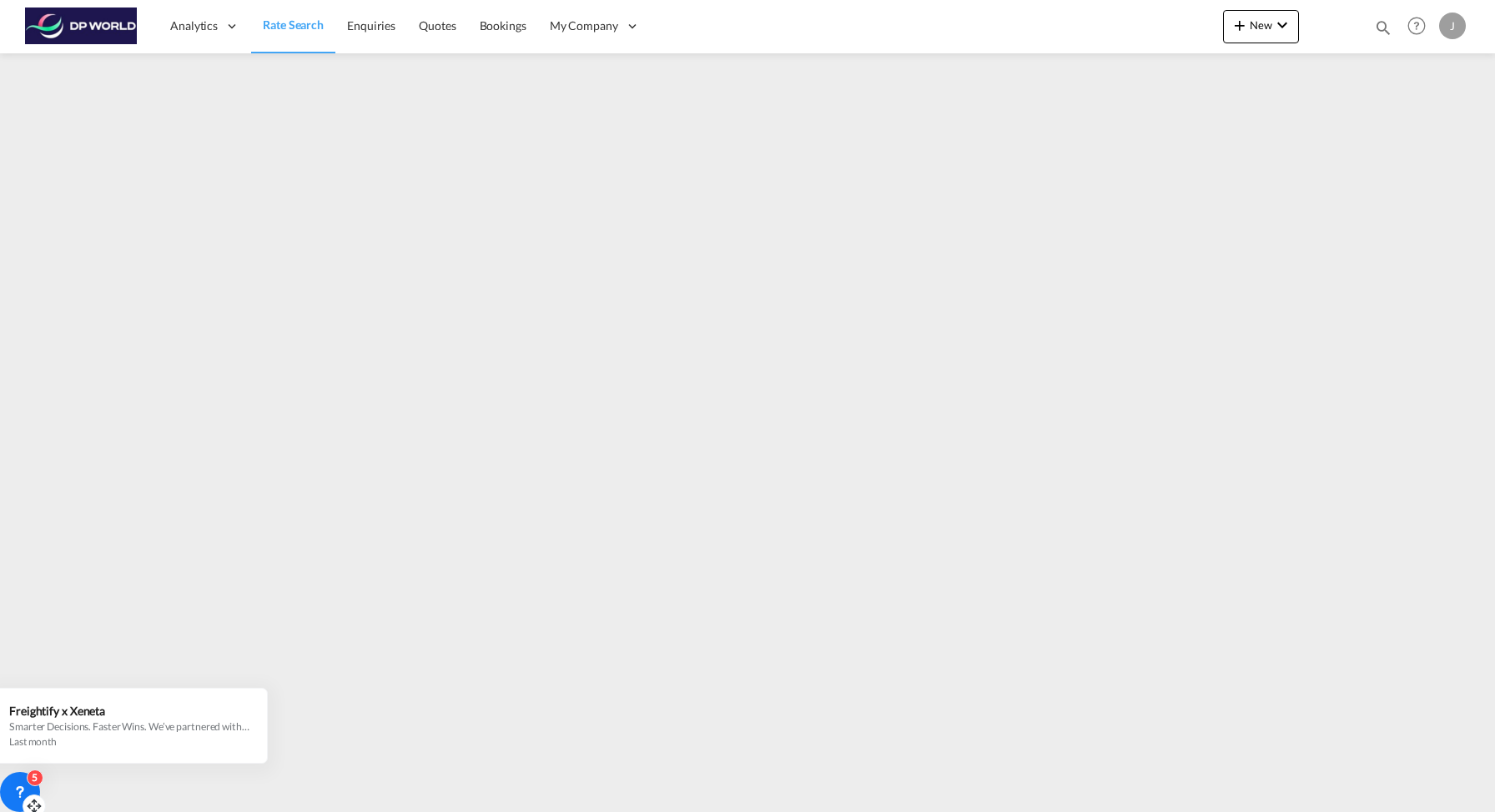
click at [29, 787] on div "5" at bounding box center [20, 792] width 40 height 40
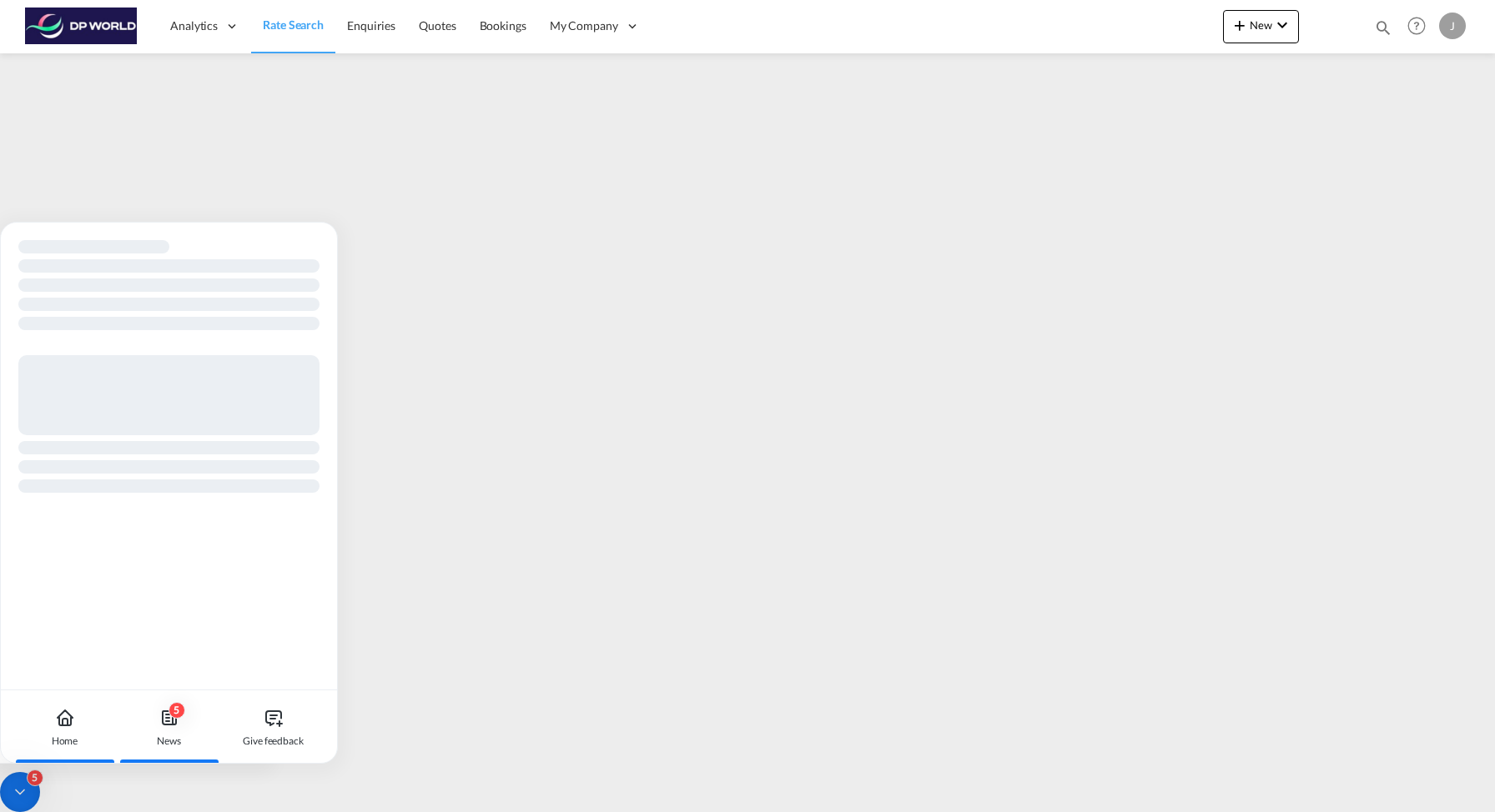
click at [167, 723] on icon at bounding box center [169, 717] width 20 height 20
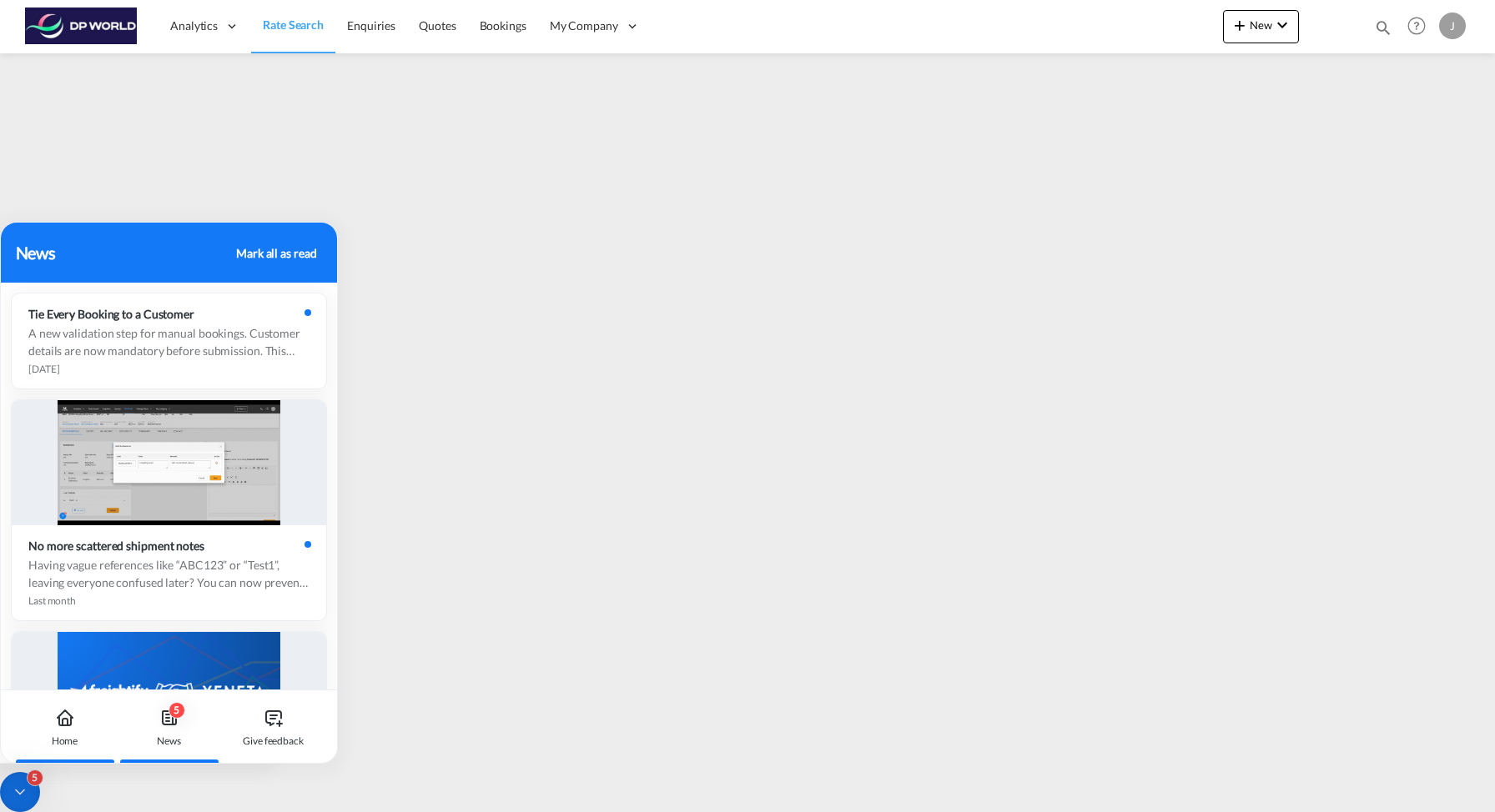
click at [72, 731] on div "Home" at bounding box center [65, 727] width 93 height 73
